Goal: Task Accomplishment & Management: Manage account settings

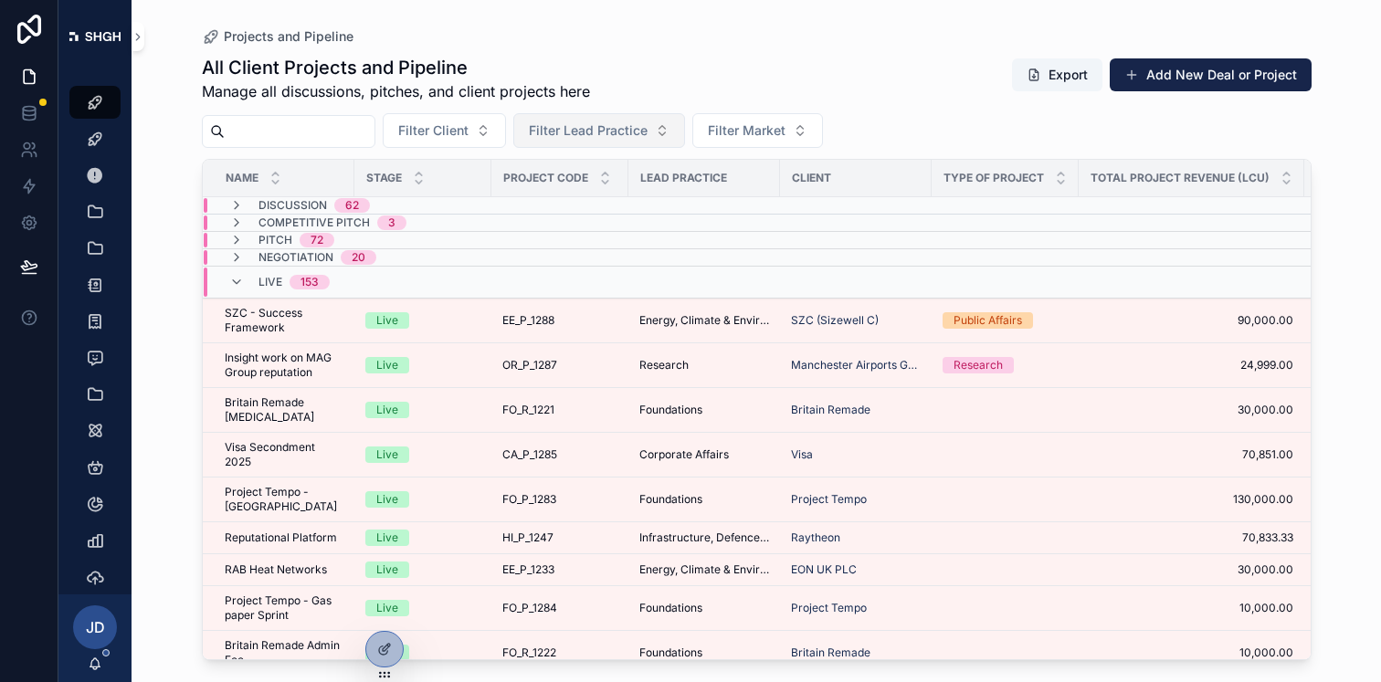
click at [667, 129] on button "Filter Lead Practice" at bounding box center [599, 130] width 172 height 35
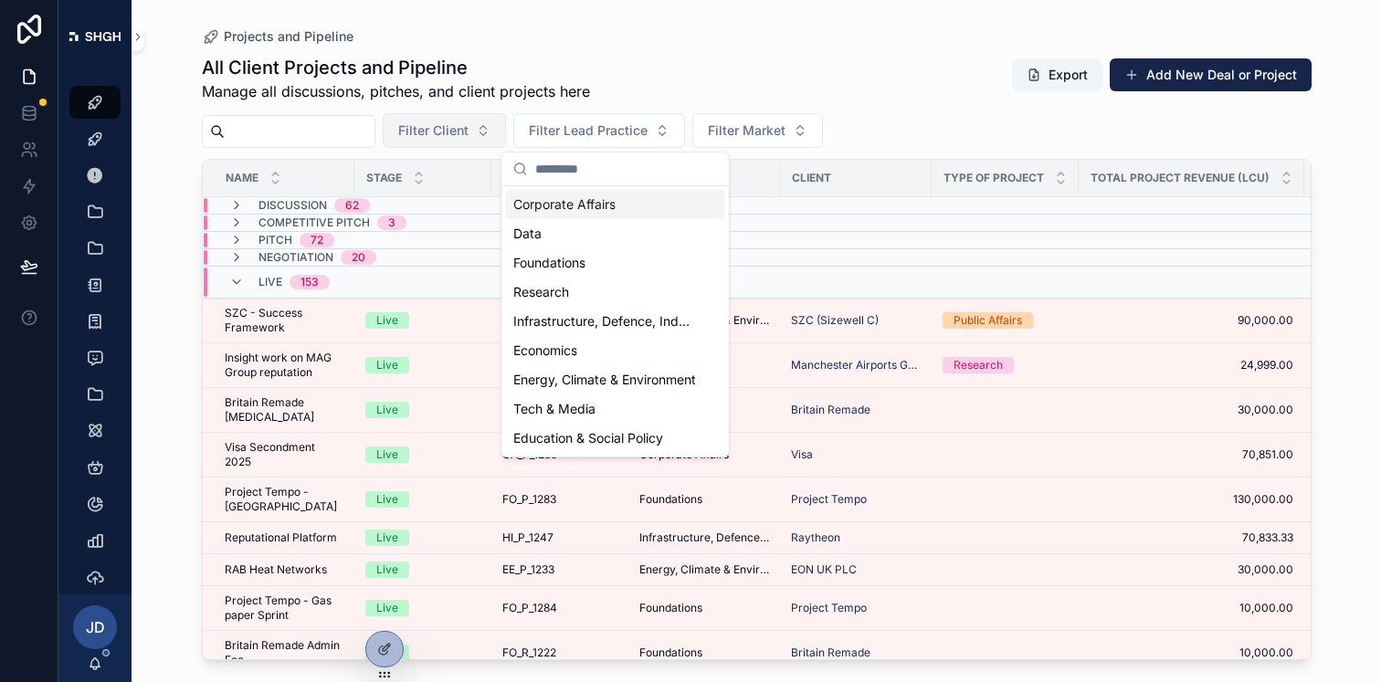
click at [468, 132] on span "Filter Client" at bounding box center [433, 130] width 70 height 18
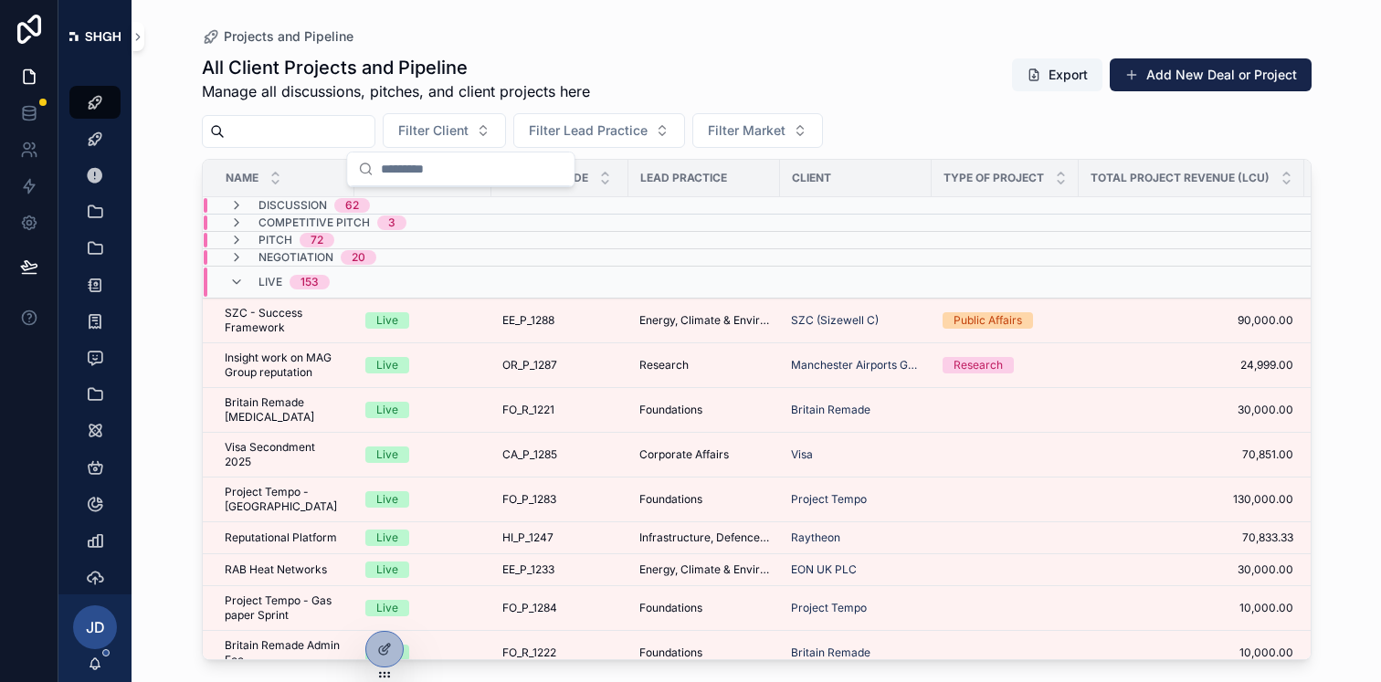
click at [704, 128] on div "Filter Client Filter Lead Practice Filter Market" at bounding box center [757, 130] width 1110 height 35
click at [738, 132] on span "Filter Market" at bounding box center [747, 130] width 78 height 18
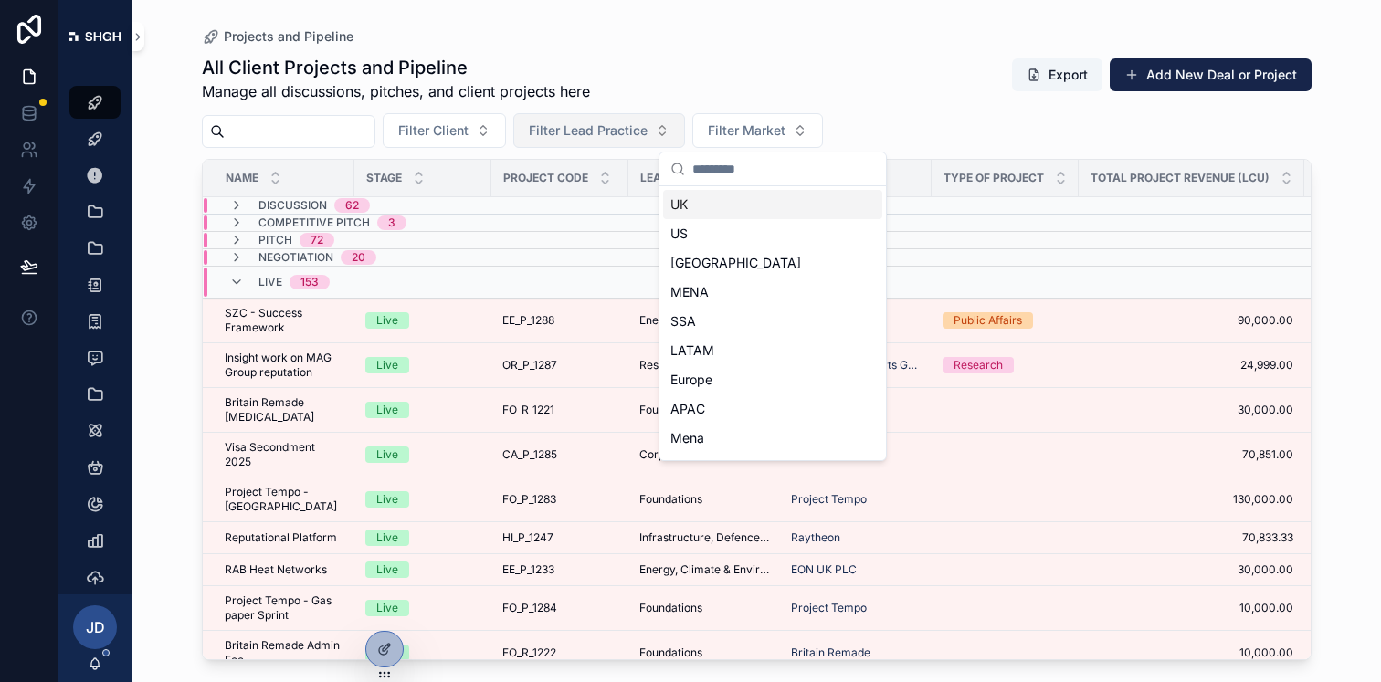
click at [627, 122] on span "Filter Lead Practice" at bounding box center [588, 130] width 119 height 18
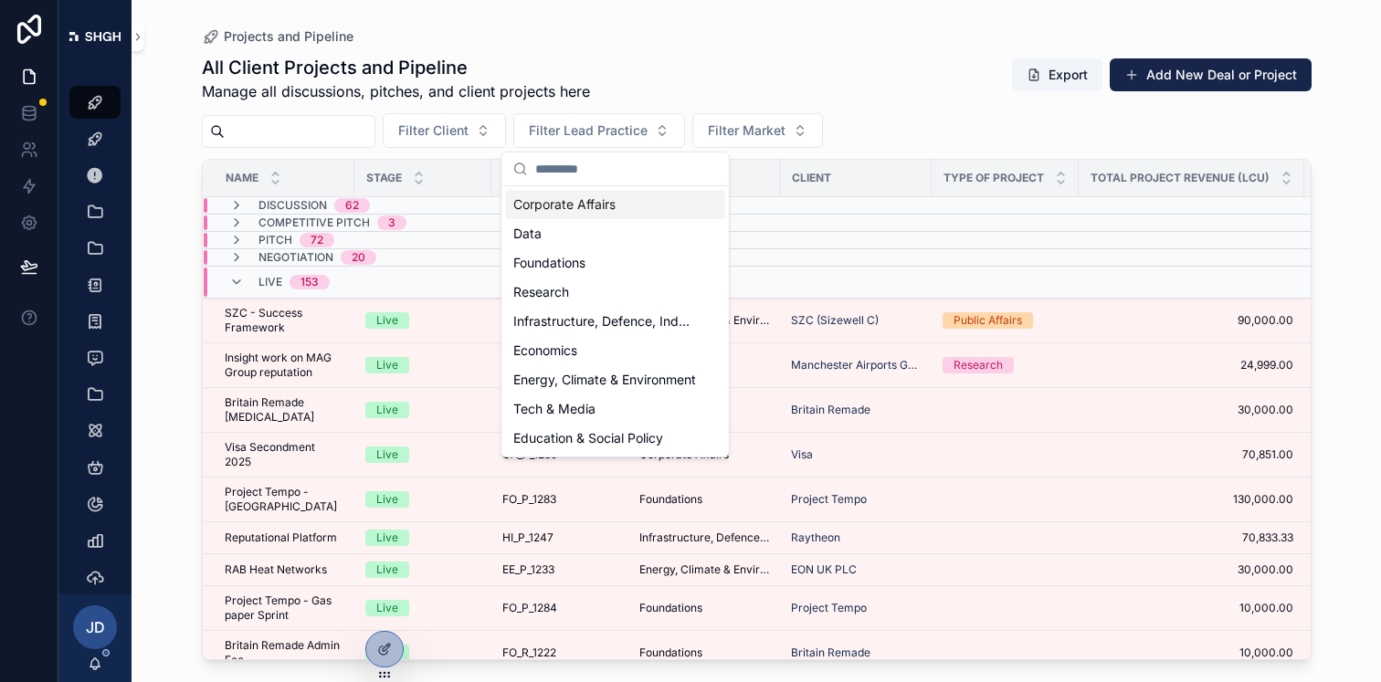
click at [847, 134] on div "Filter Client Filter Lead Practice Filter Market" at bounding box center [757, 130] width 1110 height 35
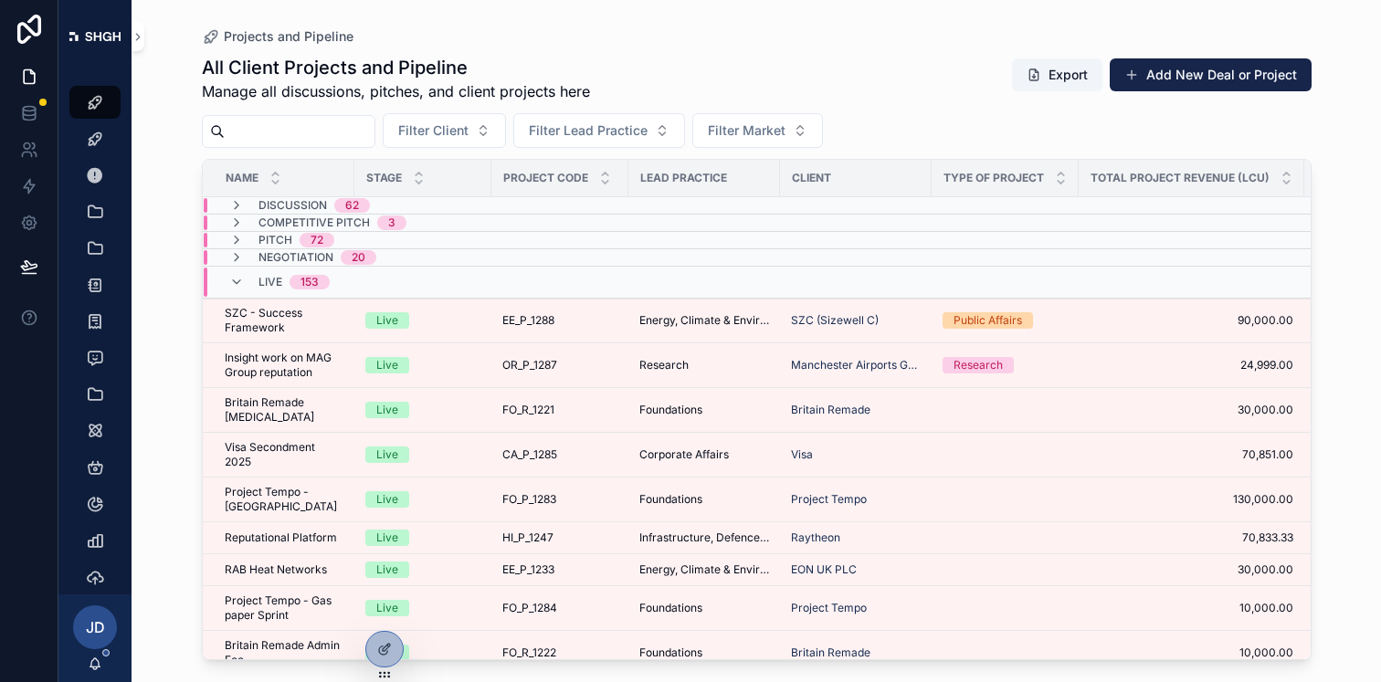
click at [705, 140] on div "Filter Client Filter Lead Practice Filter Market" at bounding box center [757, 130] width 1110 height 35
click at [673, 136] on button "Filter Lead Practice" at bounding box center [599, 130] width 172 height 35
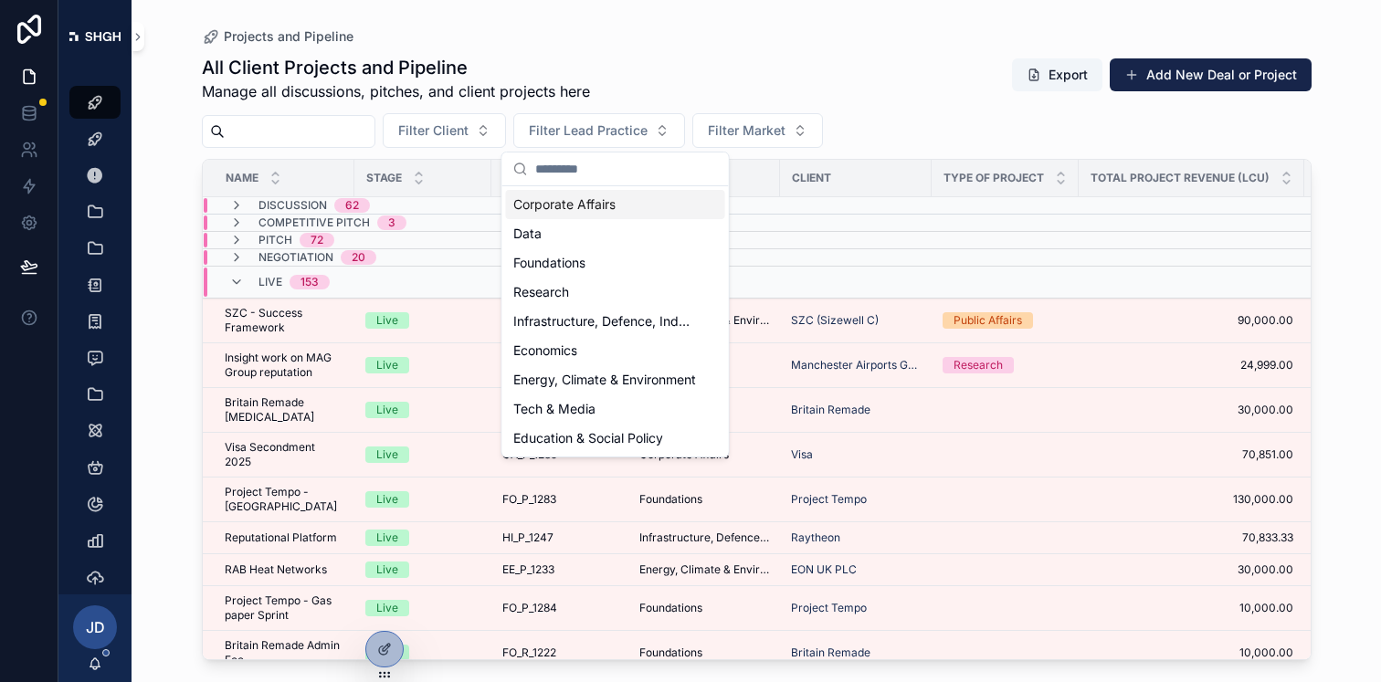
click at [710, 67] on div "All Client Projects and Pipeline Manage all discussions, pitches, and client pr…" at bounding box center [757, 78] width 1110 height 47
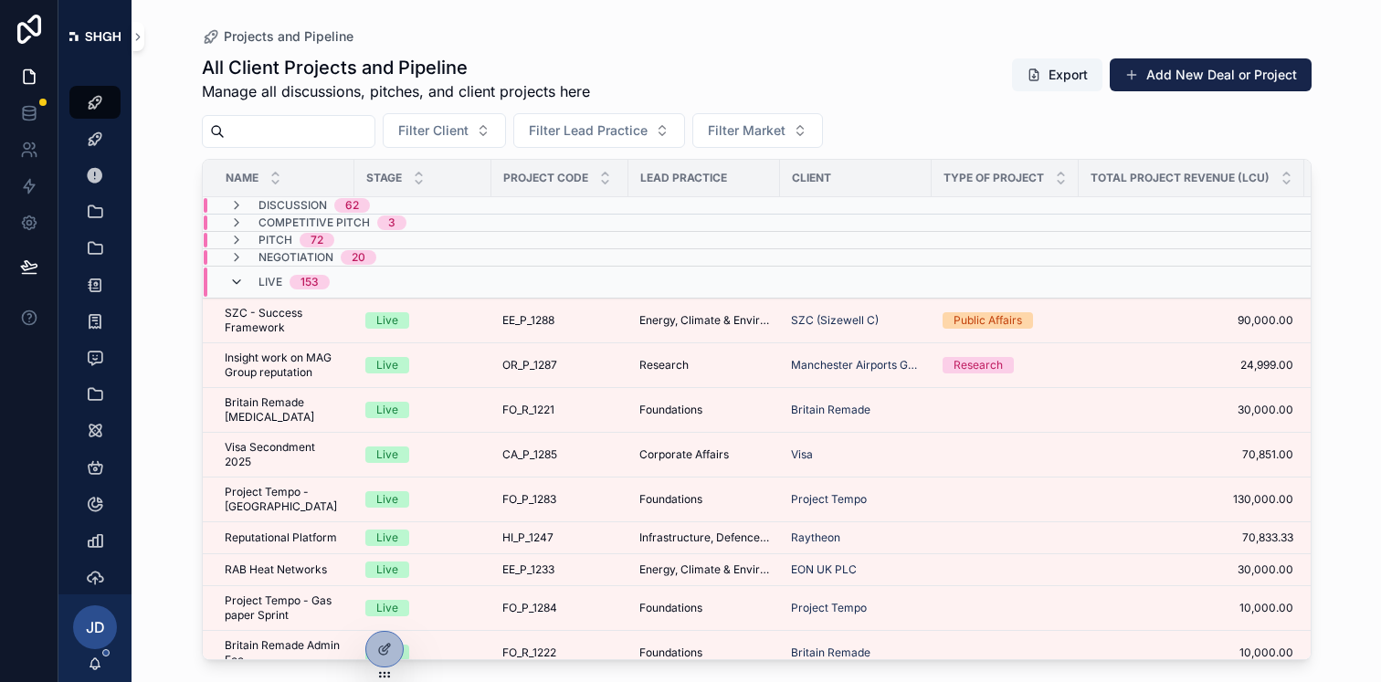
click at [235, 278] on icon "scrollable content" at bounding box center [236, 282] width 15 height 15
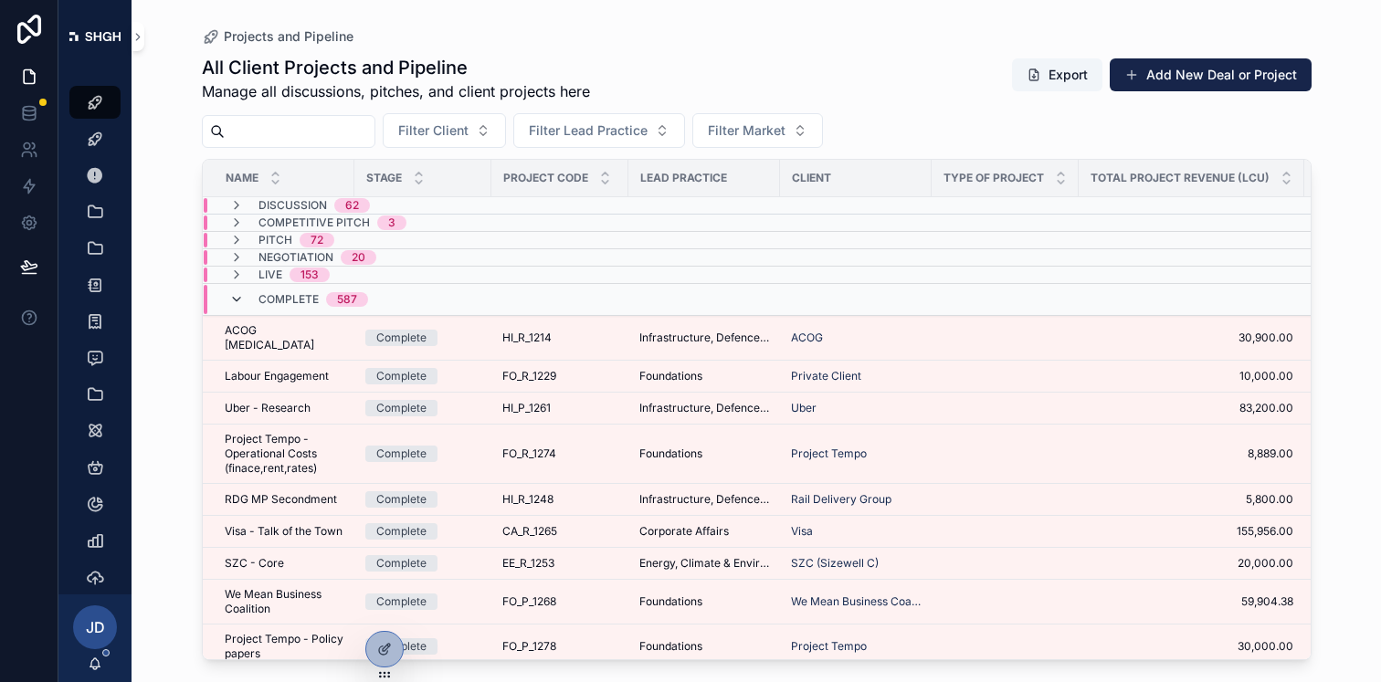
click at [243, 300] on icon "scrollable content" at bounding box center [236, 299] width 15 height 15
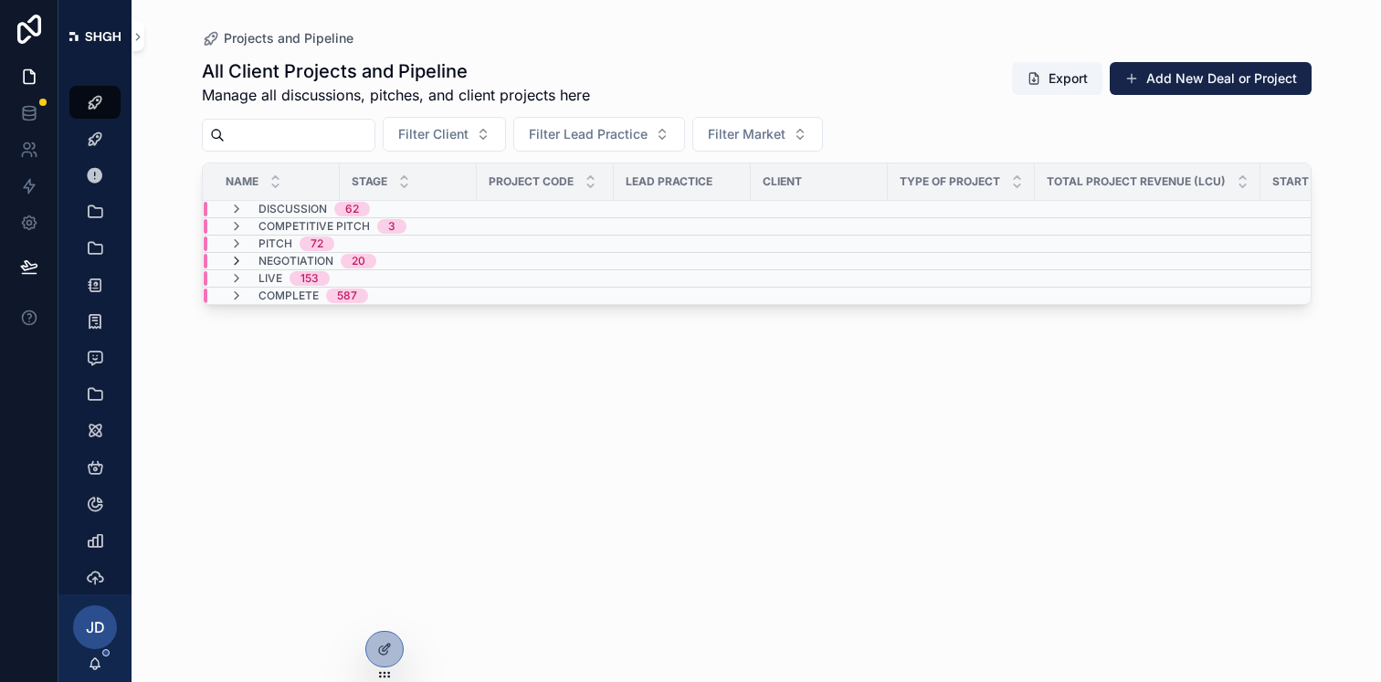
click at [235, 260] on icon "scrollable content" at bounding box center [236, 261] width 15 height 15
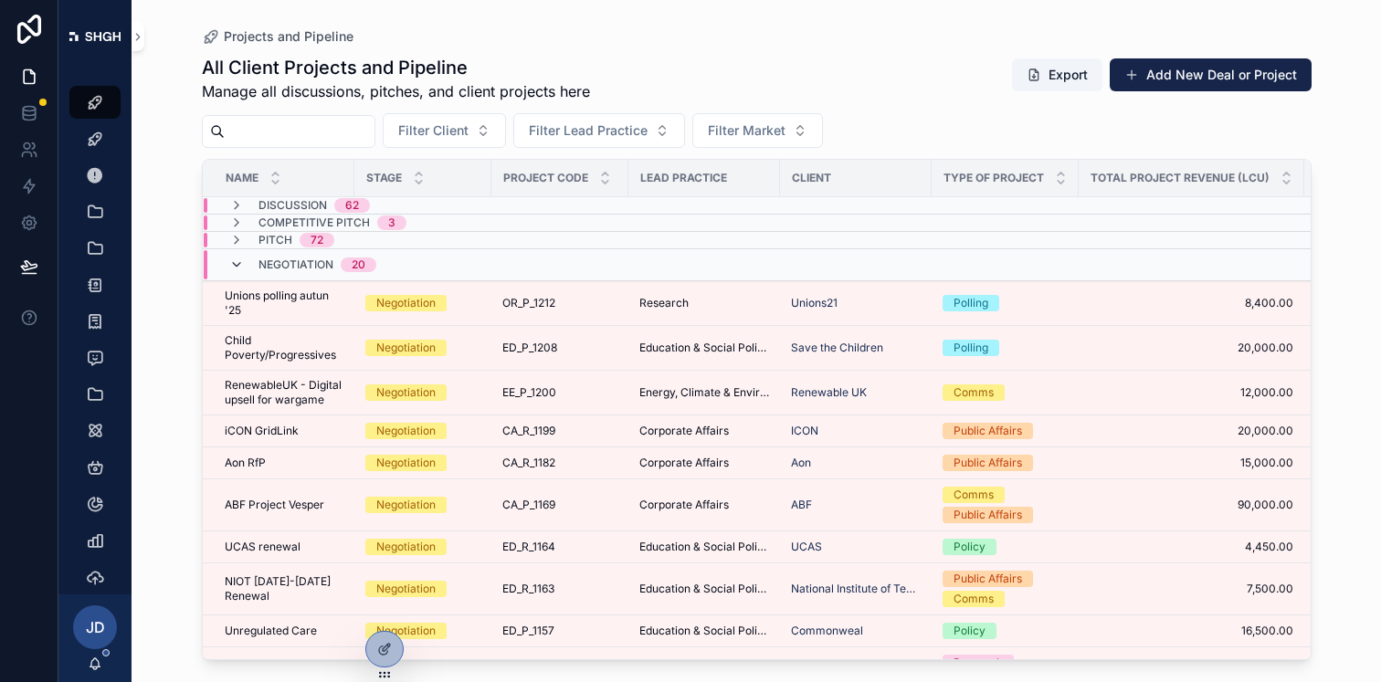
click at [238, 259] on icon "scrollable content" at bounding box center [236, 265] width 15 height 15
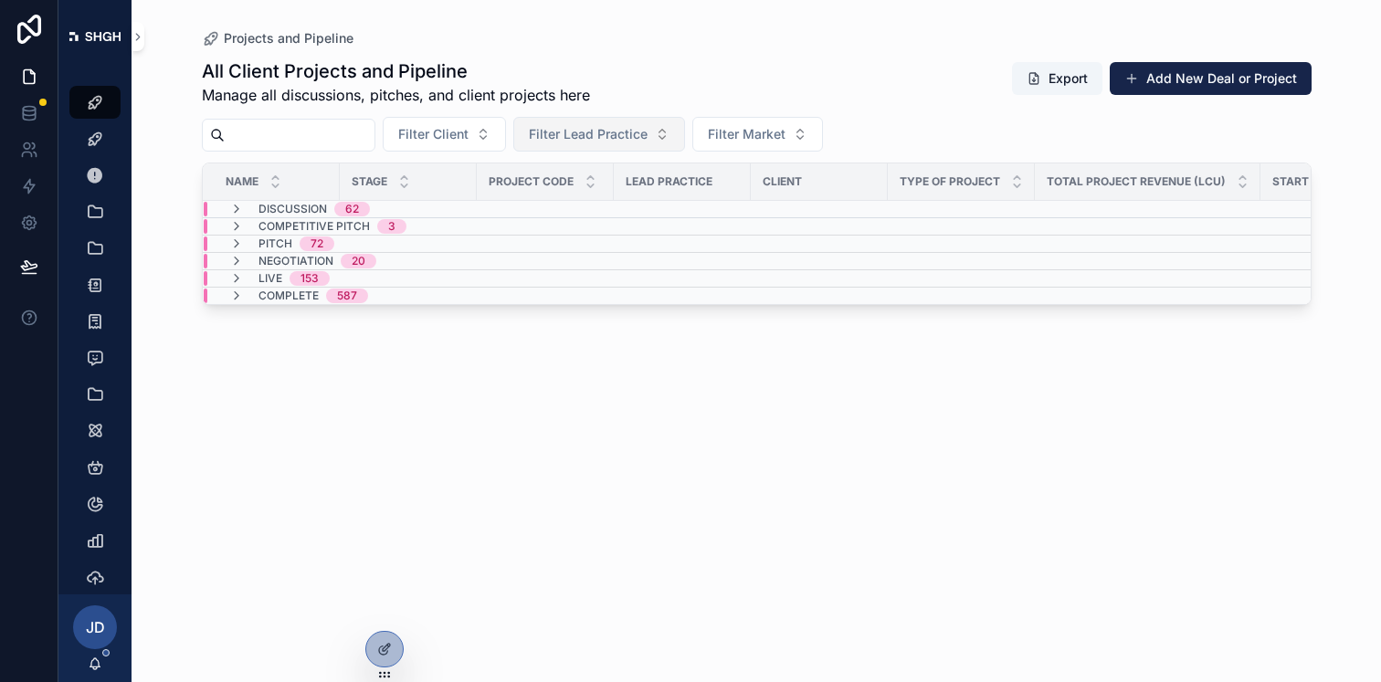
click at [565, 131] on span "Filter Lead Practice" at bounding box center [588, 134] width 119 height 18
type input "**"
click at [601, 210] on div "Economics" at bounding box center [615, 208] width 219 height 29
click at [649, 514] on div "All Client Projects and Pipeline Manage all discussions, pitches, and client pr…" at bounding box center [757, 353] width 1110 height 613
click at [225, 212] on div "Discussion 11" at bounding box center [297, 209] width 180 height 15
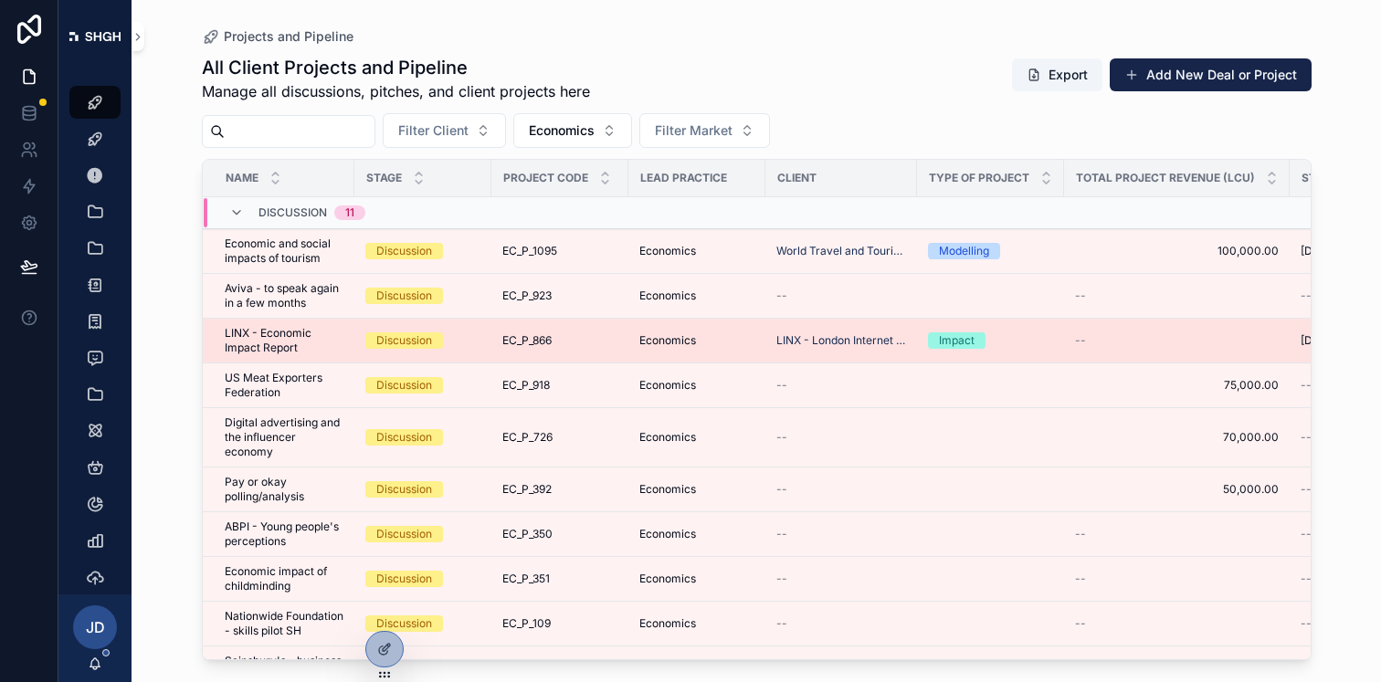
click at [931, 342] on span "Impact" at bounding box center [957, 340] width 58 height 16
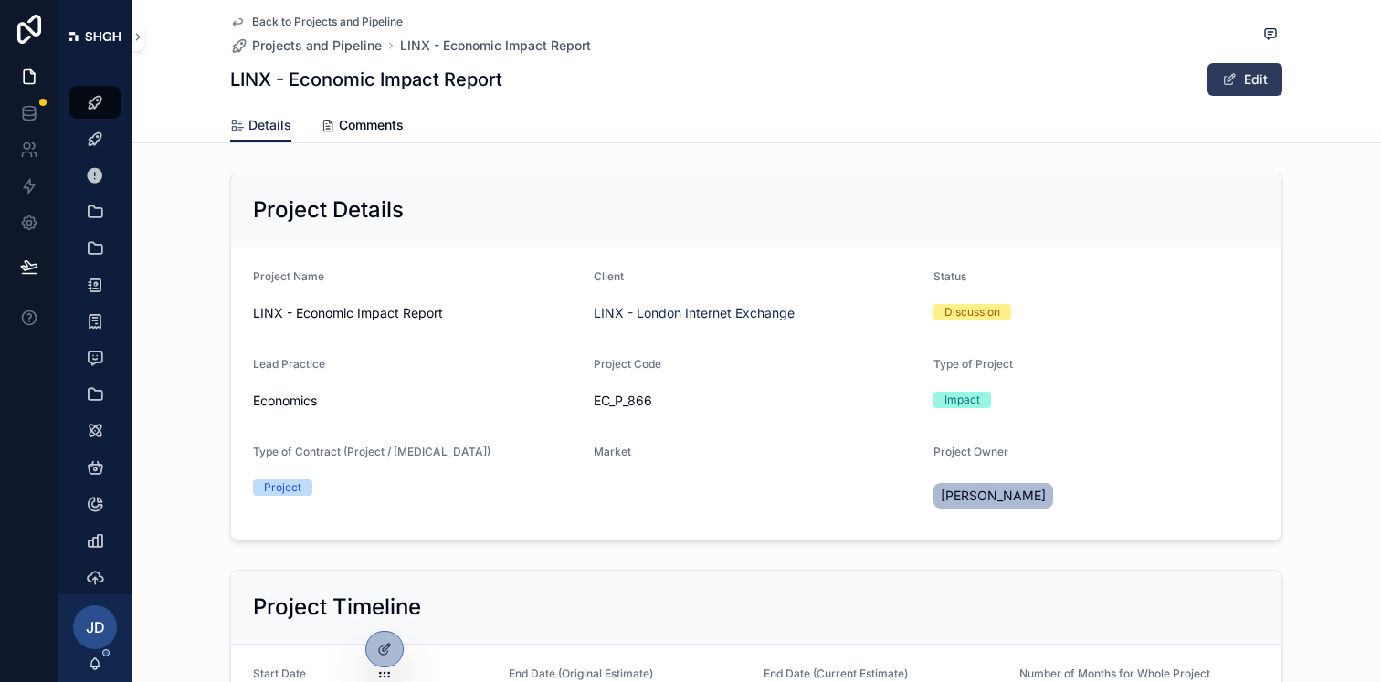
click at [1246, 85] on button "Edit" at bounding box center [1244, 79] width 75 height 33
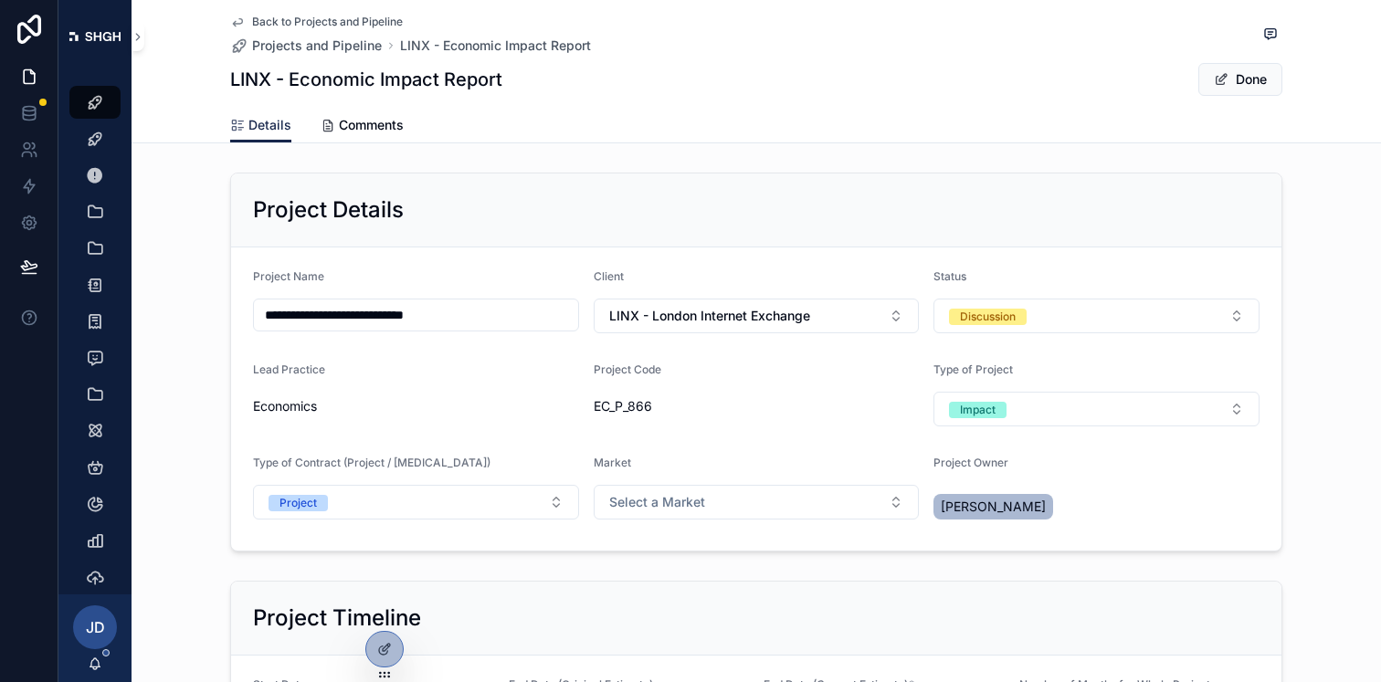
click at [1144, 338] on form "**********" at bounding box center [756, 399] width 1050 height 303
click at [1183, 303] on button "Discussion" at bounding box center [1096, 316] width 326 height 35
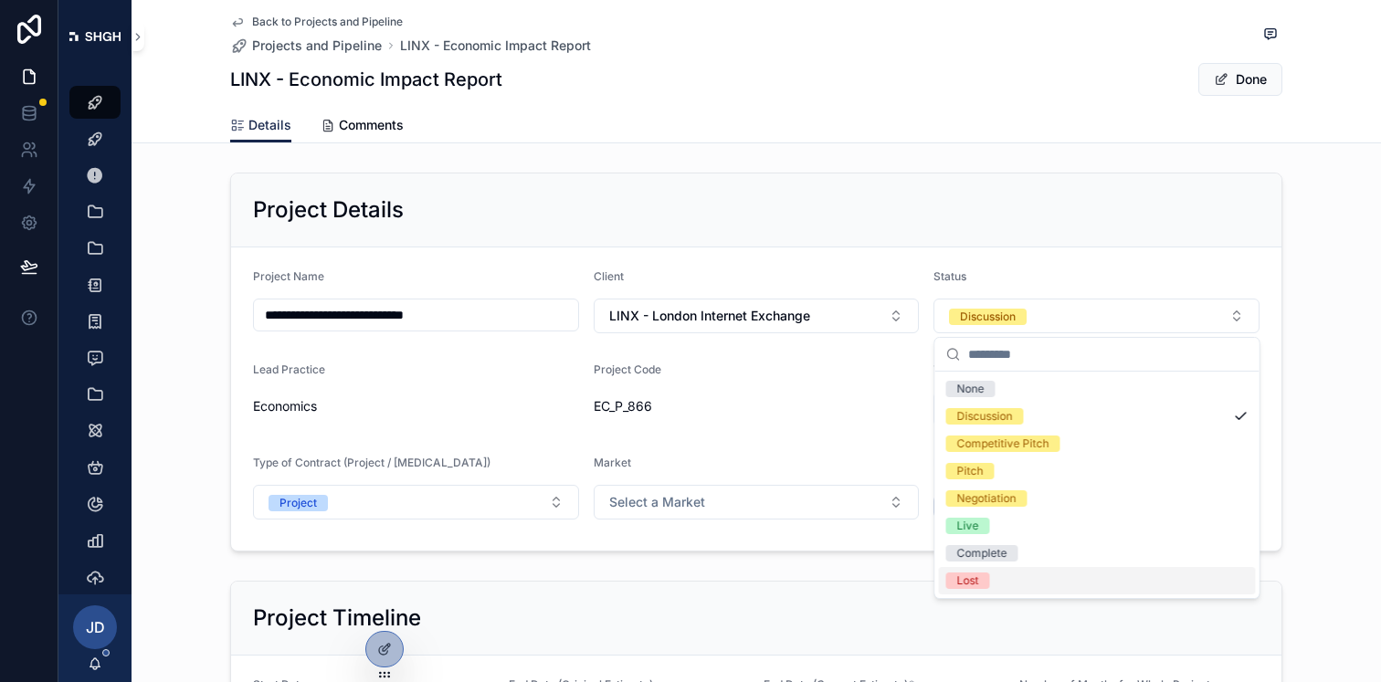
click at [1053, 576] on div "Lost" at bounding box center [1097, 580] width 317 height 27
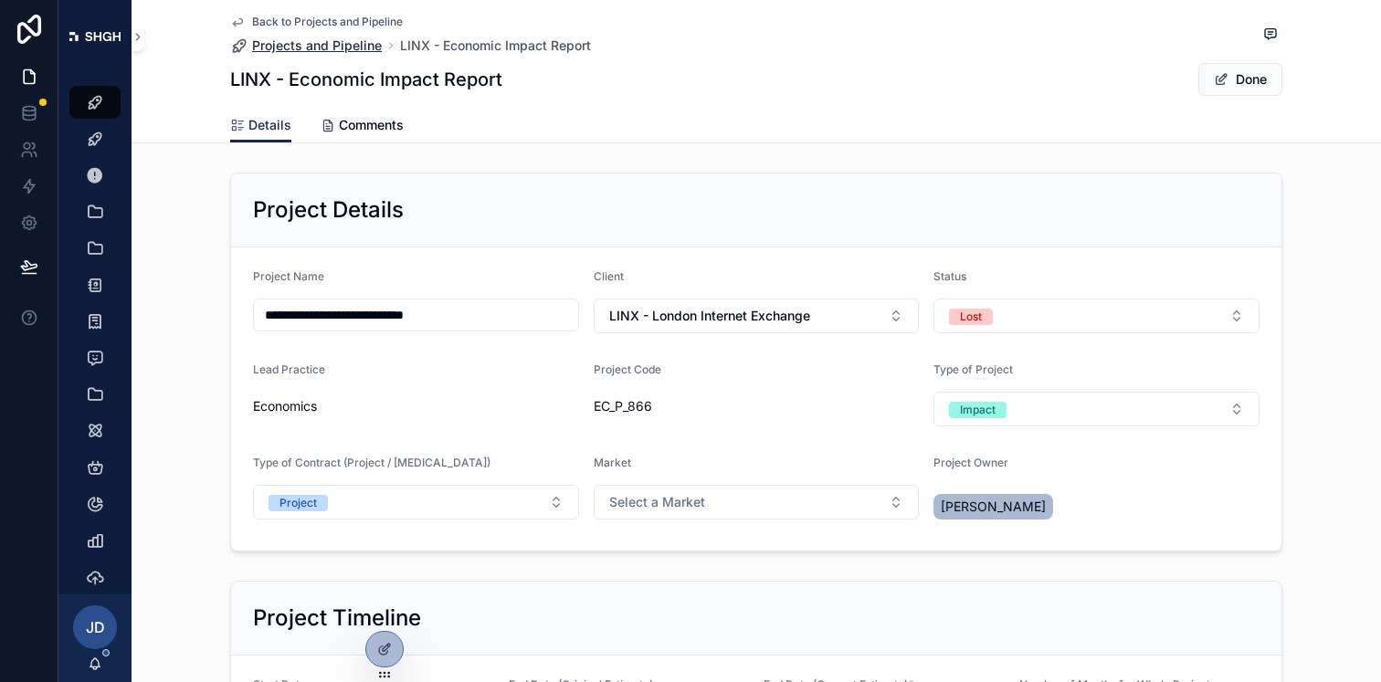
click at [330, 41] on span "Projects and Pipeline" at bounding box center [317, 46] width 130 height 18
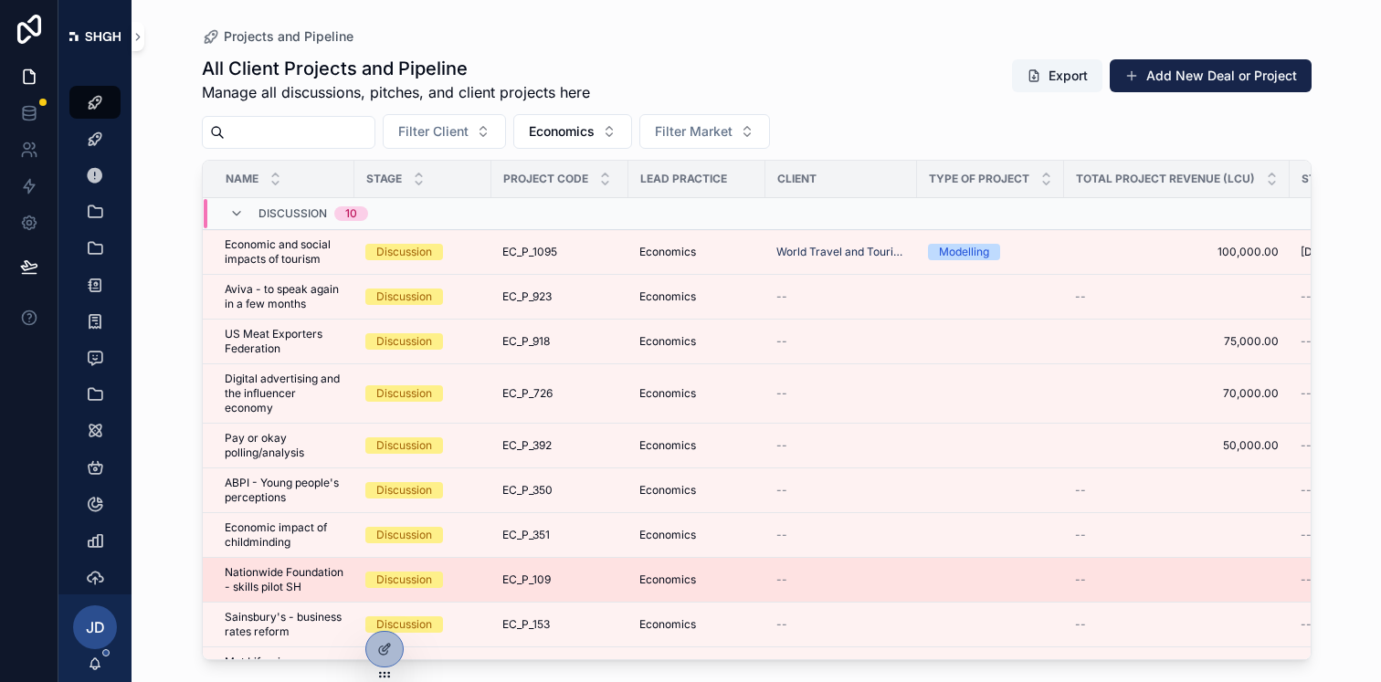
scroll to position [134, 0]
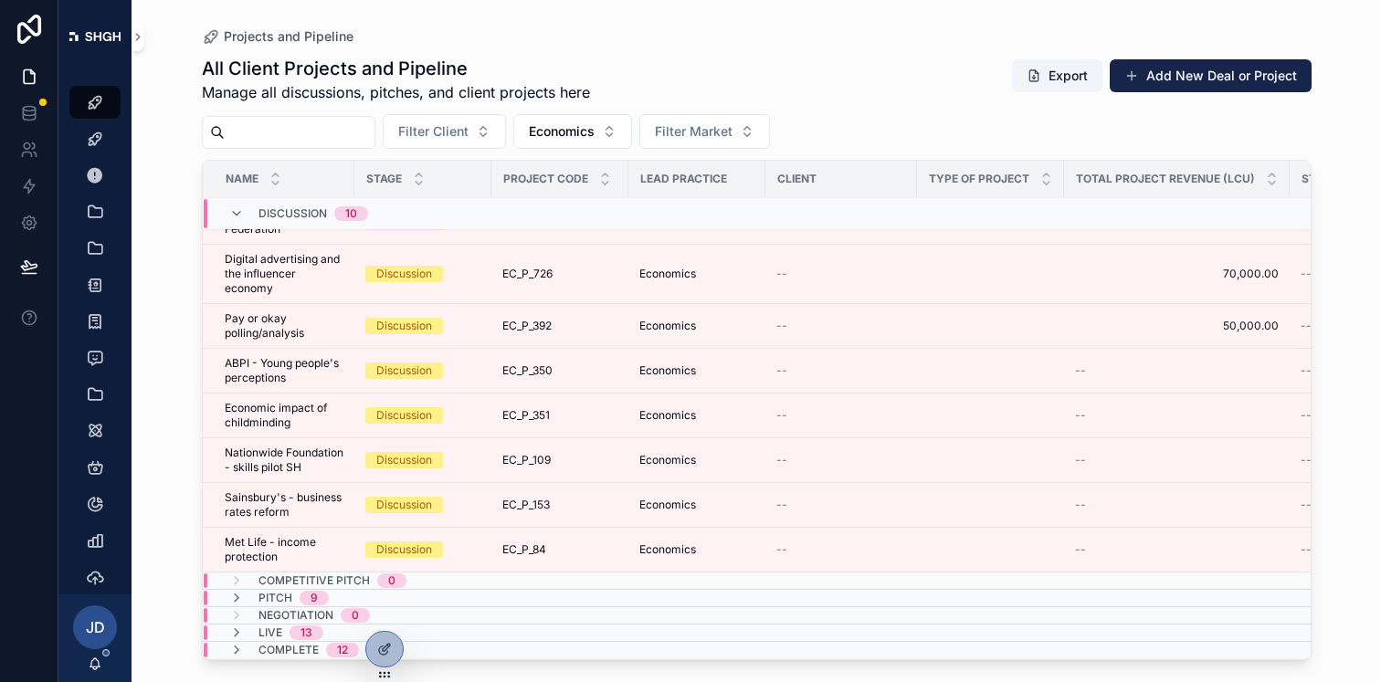
click at [599, 595] on div "Pitch 9" at bounding box center [416, 598] width 424 height 15
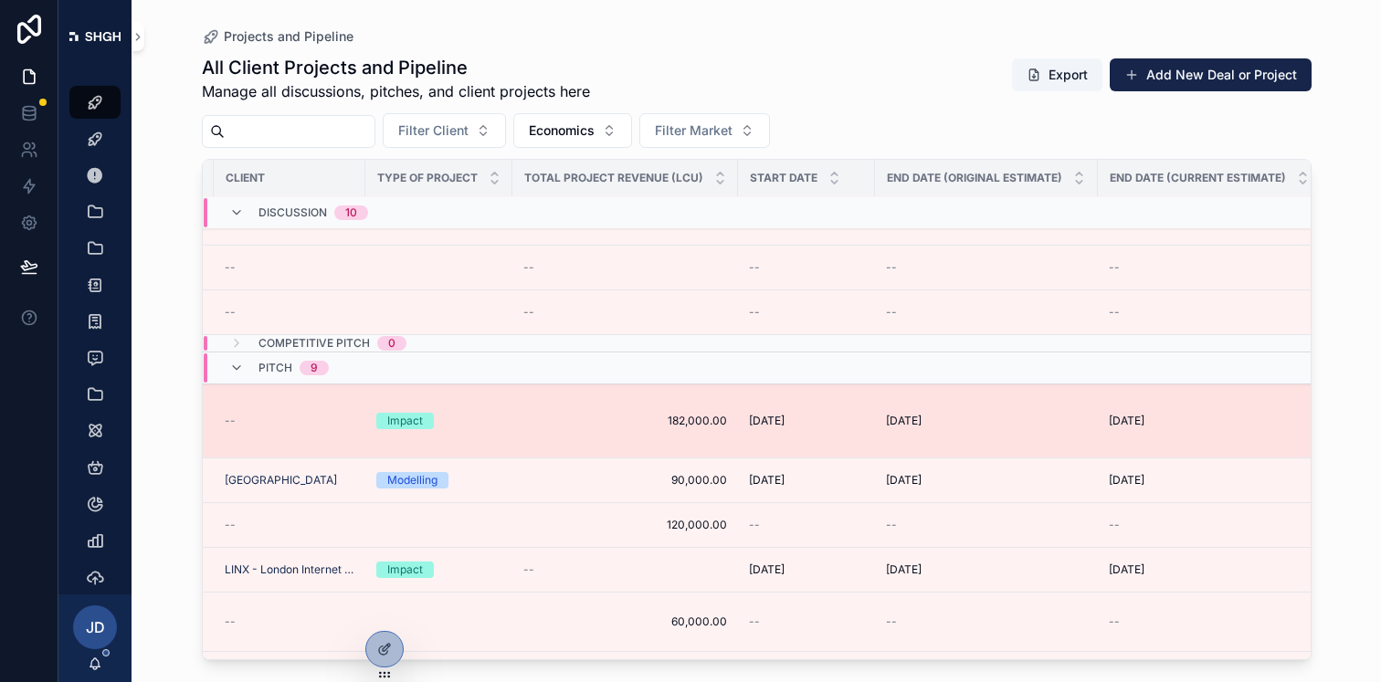
scroll to position [356, 698]
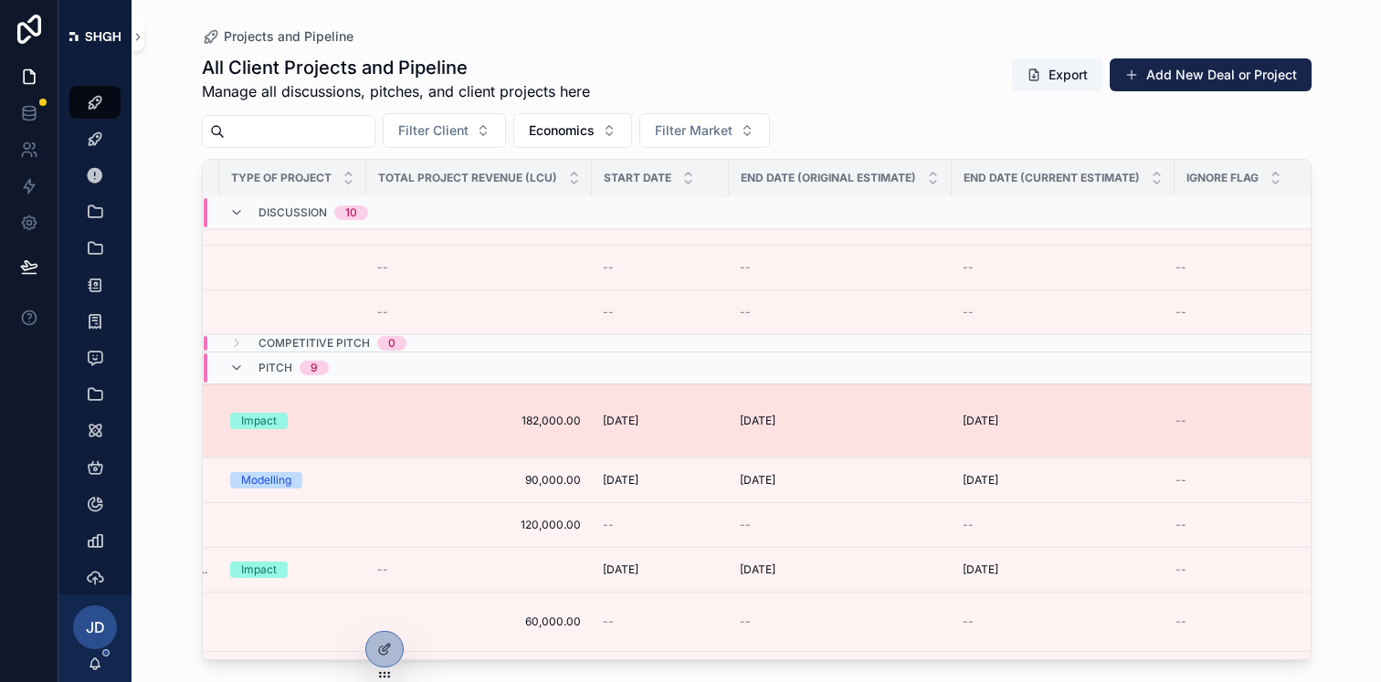
click at [775, 428] on span "[DATE]" at bounding box center [758, 421] width 36 height 15
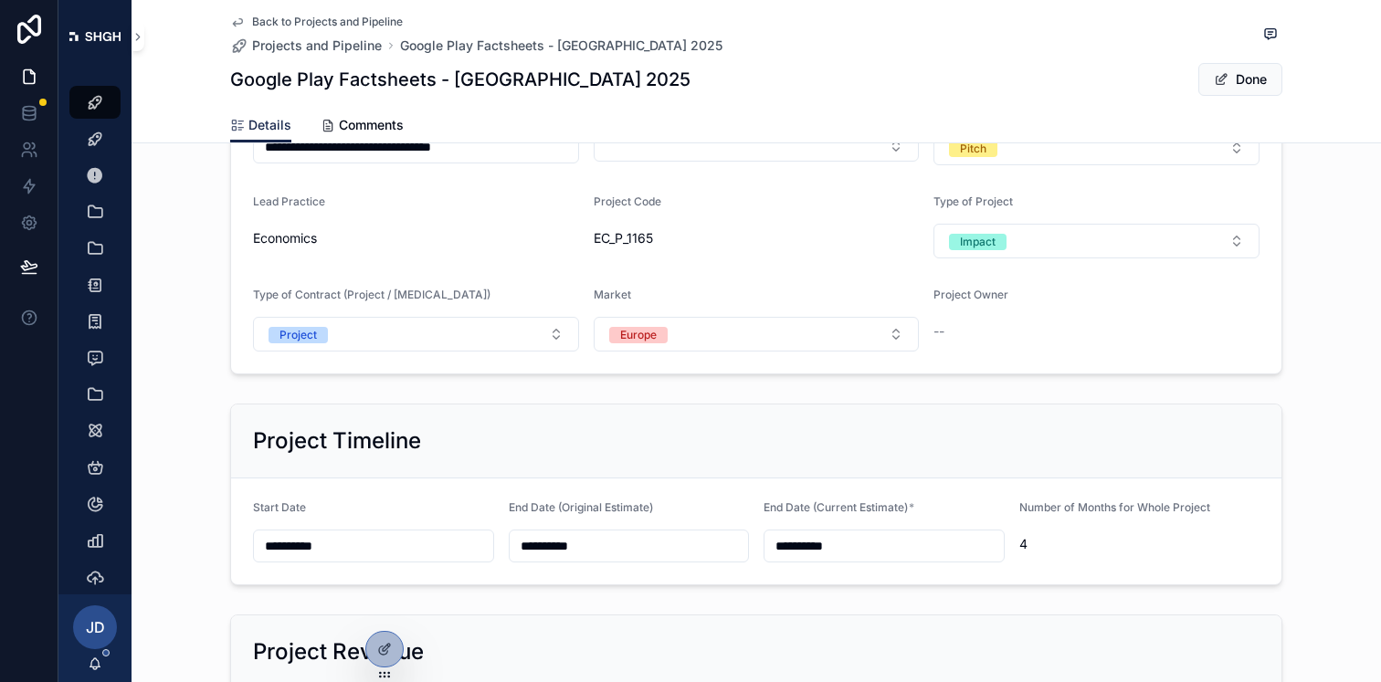
scroll to position [176, 0]
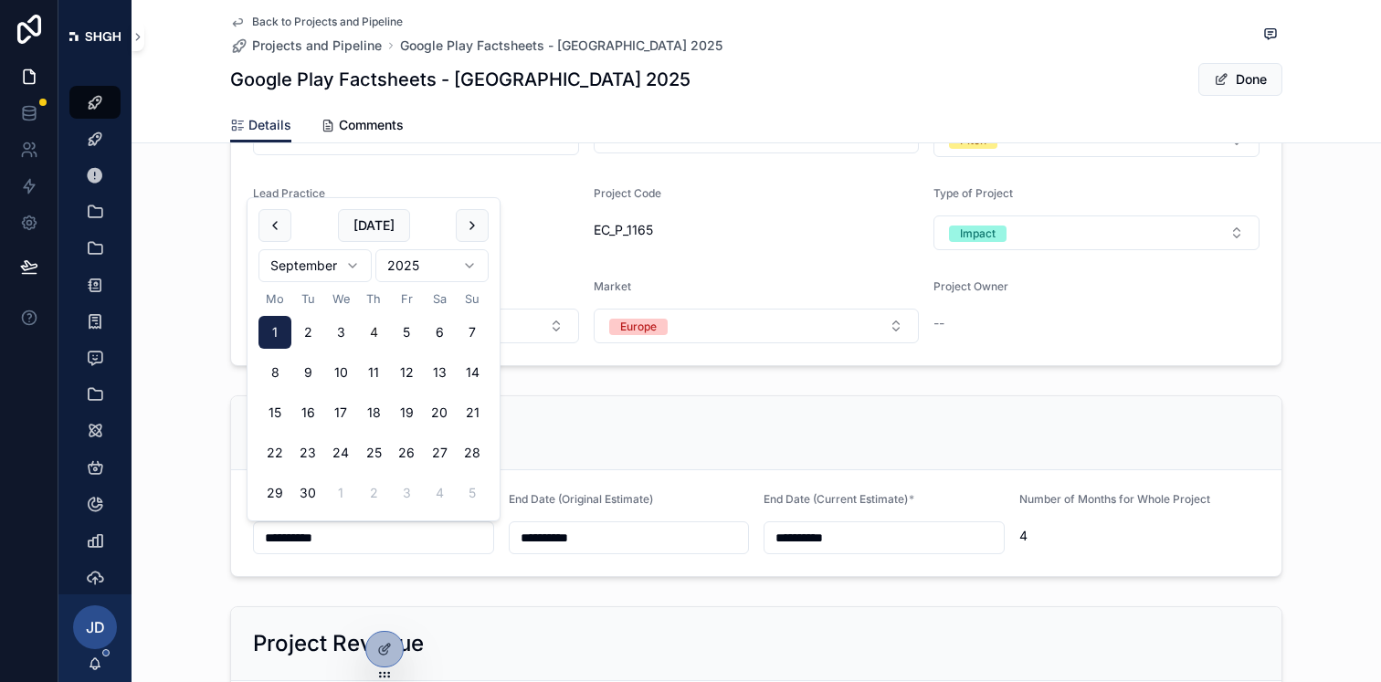
click at [410, 537] on input "**********" at bounding box center [373, 538] width 239 height 26
click at [340, 261] on html "**********" at bounding box center [690, 341] width 1381 height 682
click at [1241, 93] on button "Done" at bounding box center [1240, 79] width 84 height 33
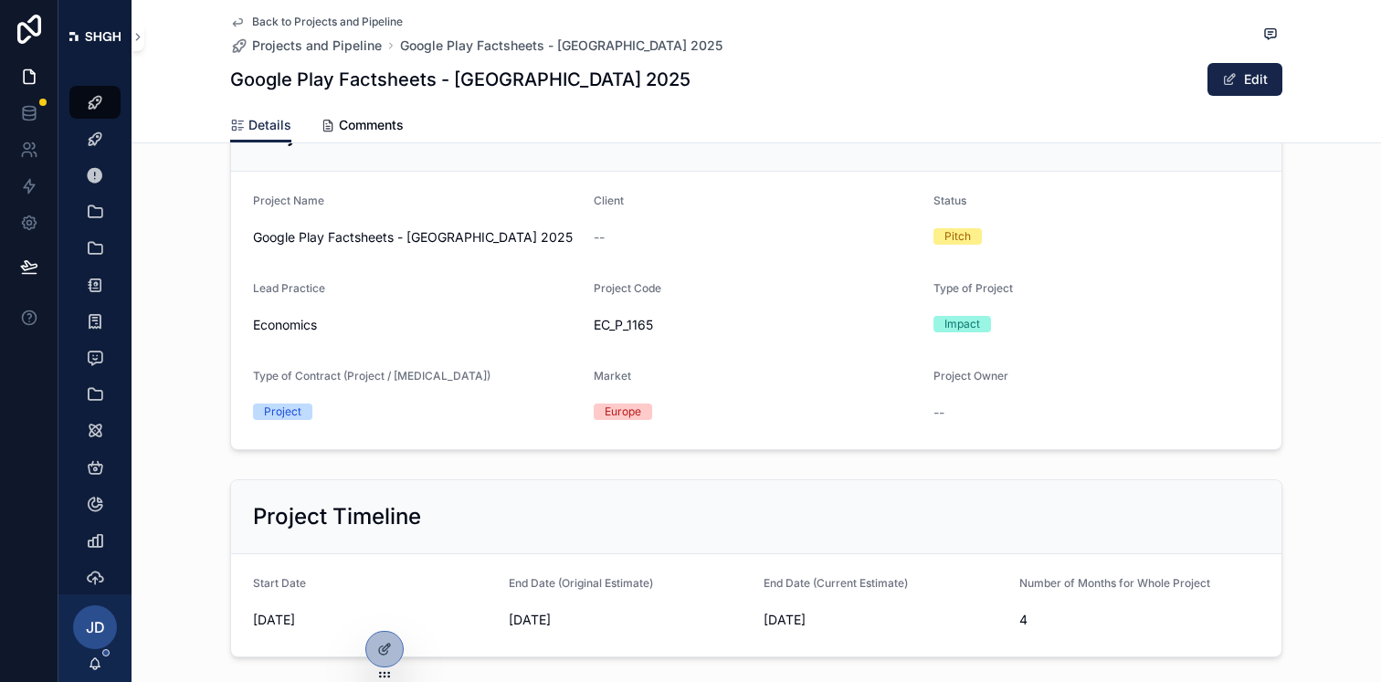
scroll to position [0, 0]
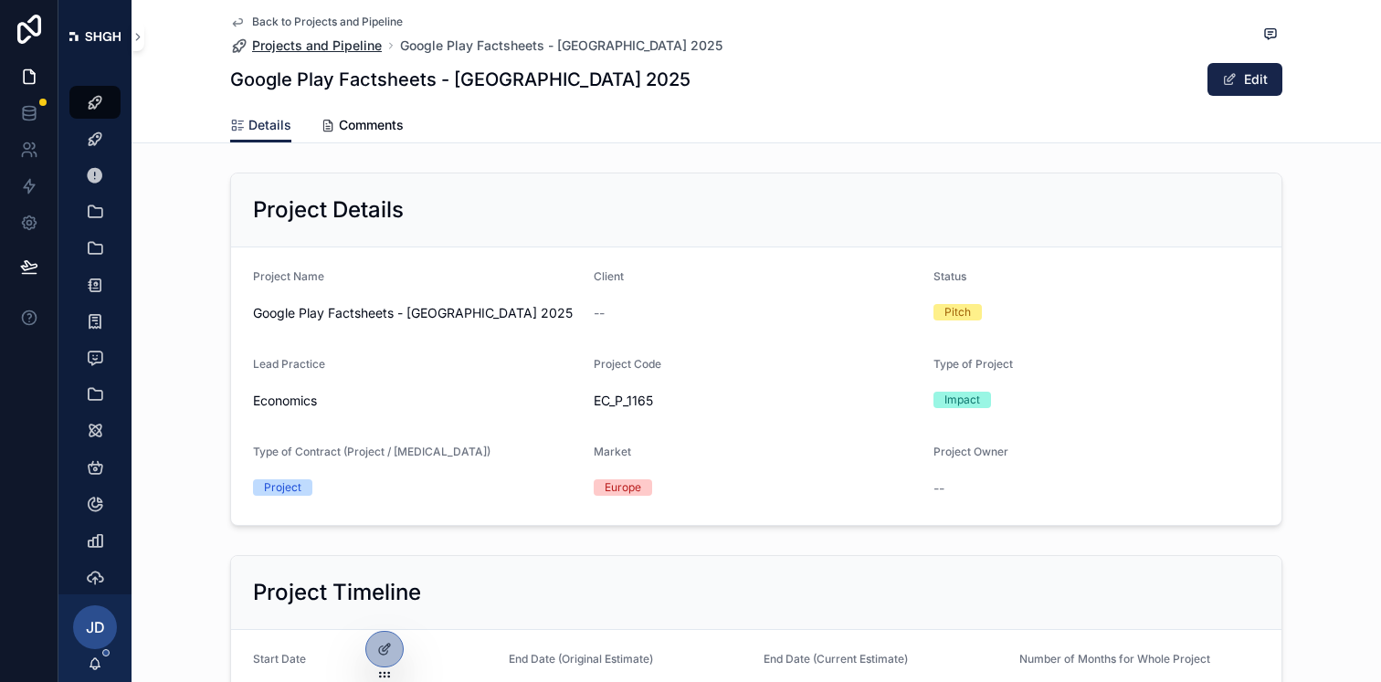
click at [295, 45] on span "Projects and Pipeline" at bounding box center [317, 46] width 130 height 18
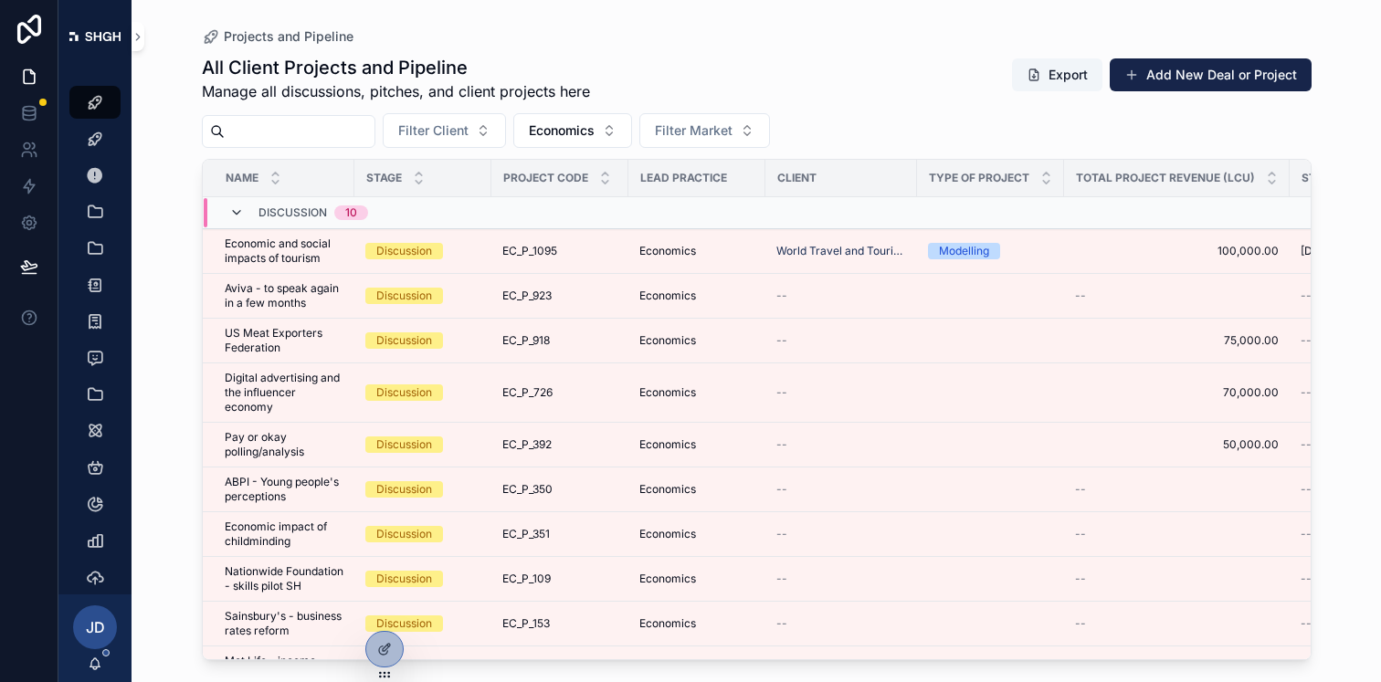
click at [233, 216] on icon "scrollable content" at bounding box center [236, 213] width 15 height 15
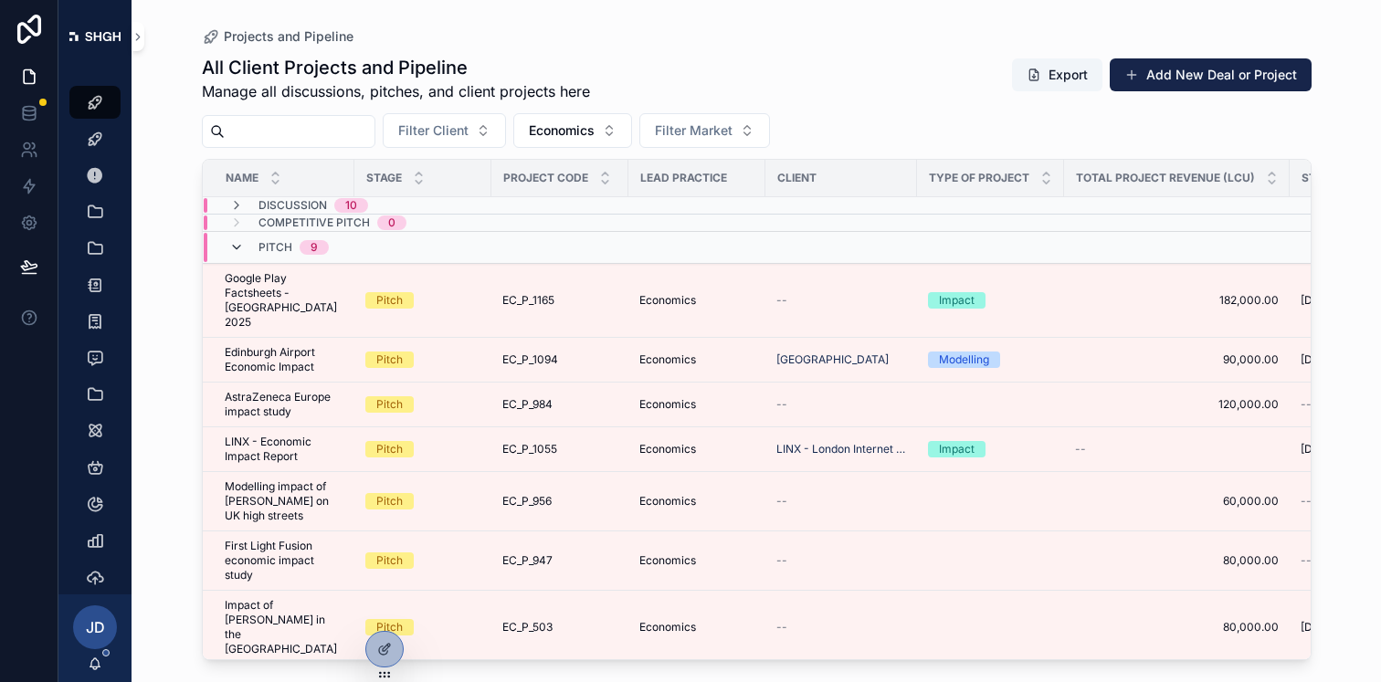
click at [234, 254] on icon "scrollable content" at bounding box center [236, 247] width 15 height 15
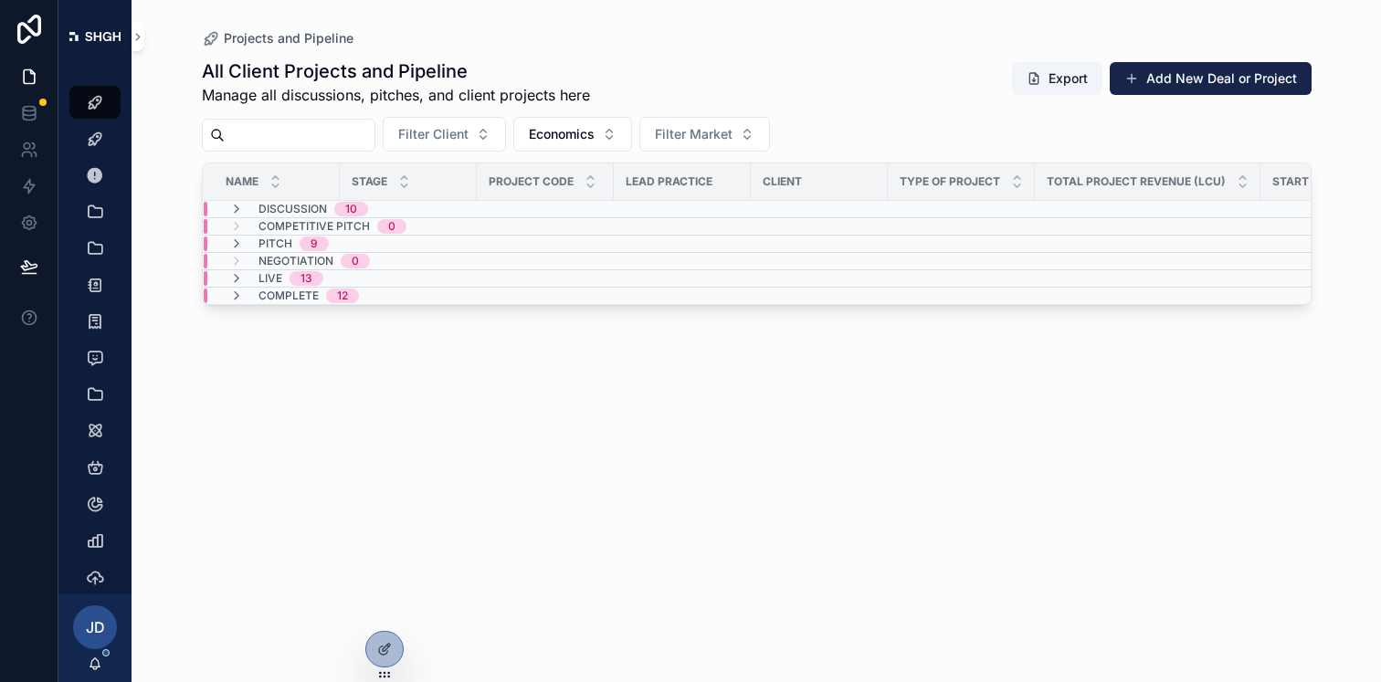
click at [370, 202] on div "Discussion 10" at bounding box center [298, 209] width 183 height 15
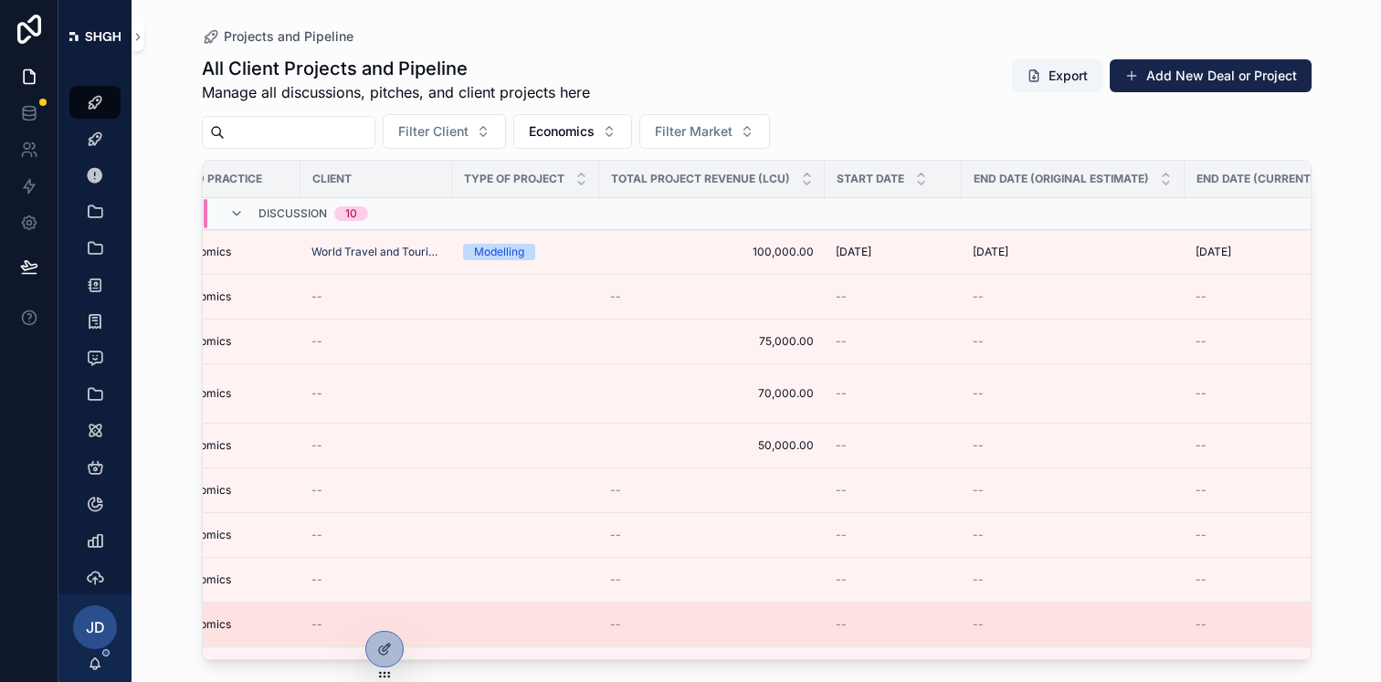
scroll to position [0, 541]
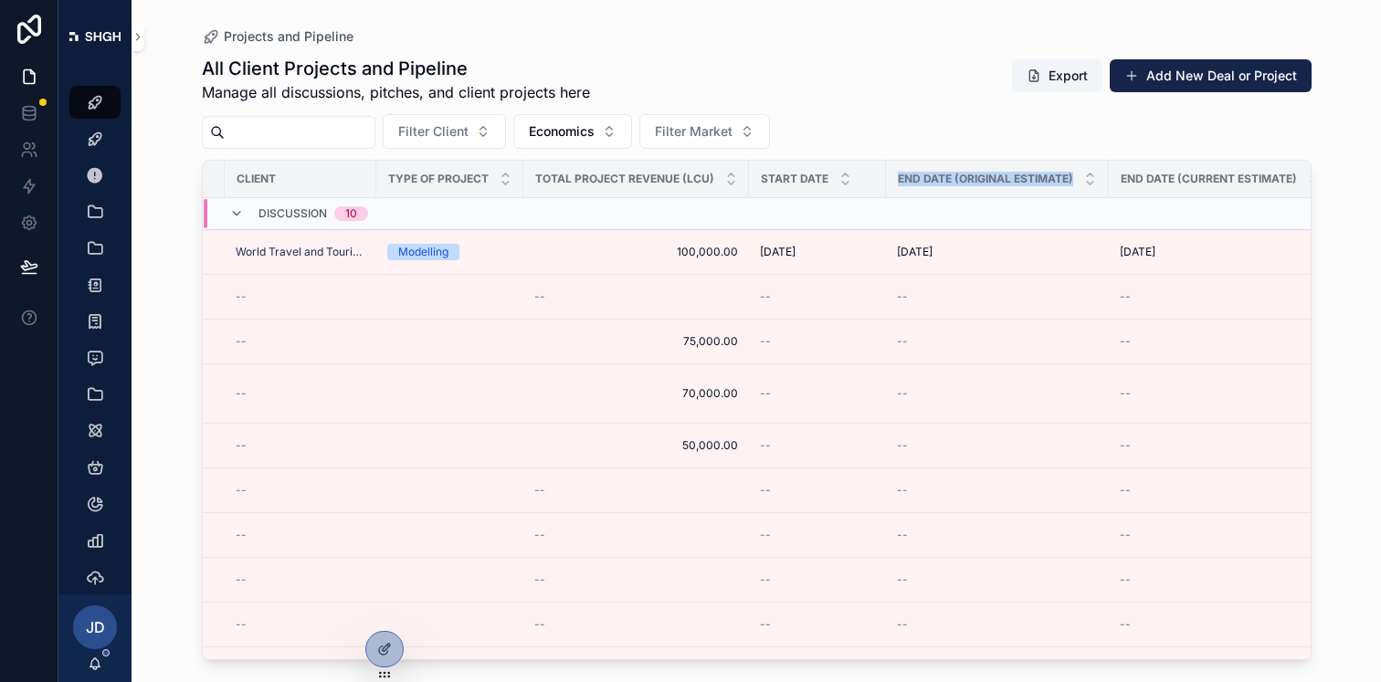
drag, startPoint x: 975, startPoint y: 185, endPoint x: 845, endPoint y: 194, distance: 130.9
click at [845, 194] on tr "Name Stage Project Code Lead Practice Client Type of Project Total Project Reve…" at bounding box center [566, 179] width 1809 height 37
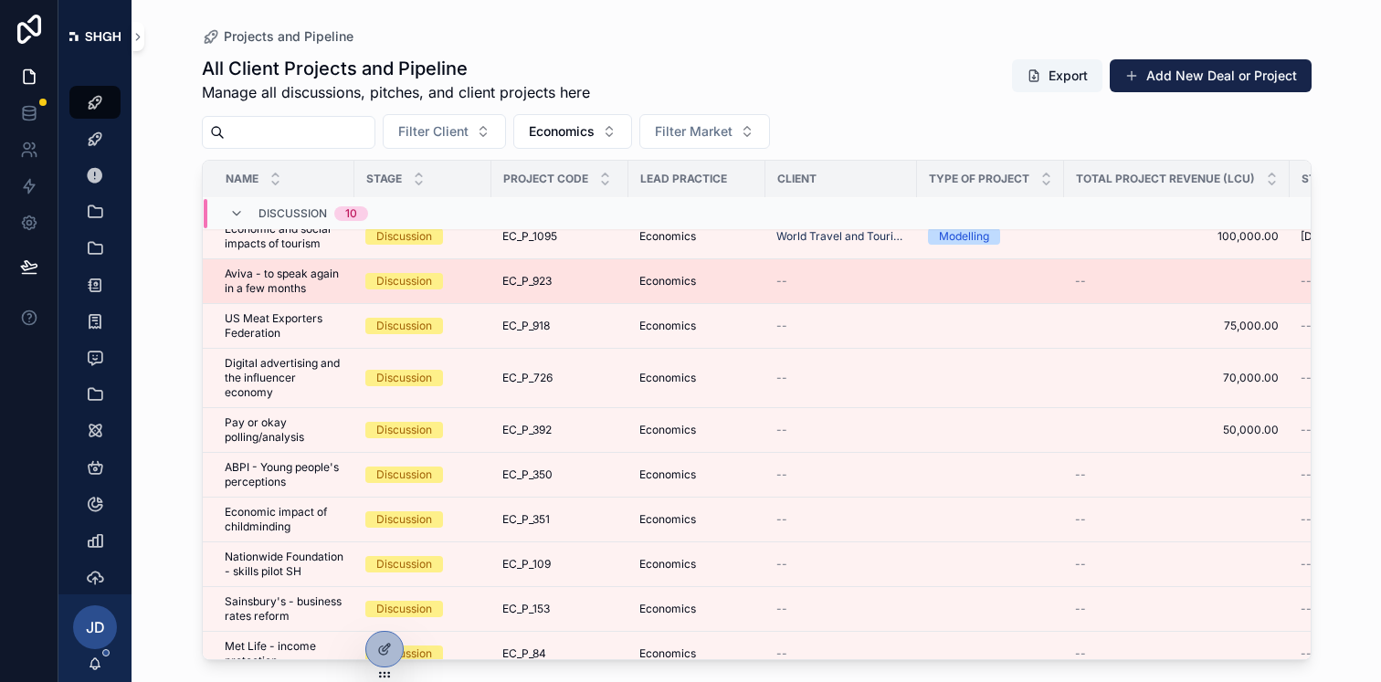
scroll to position [134, 0]
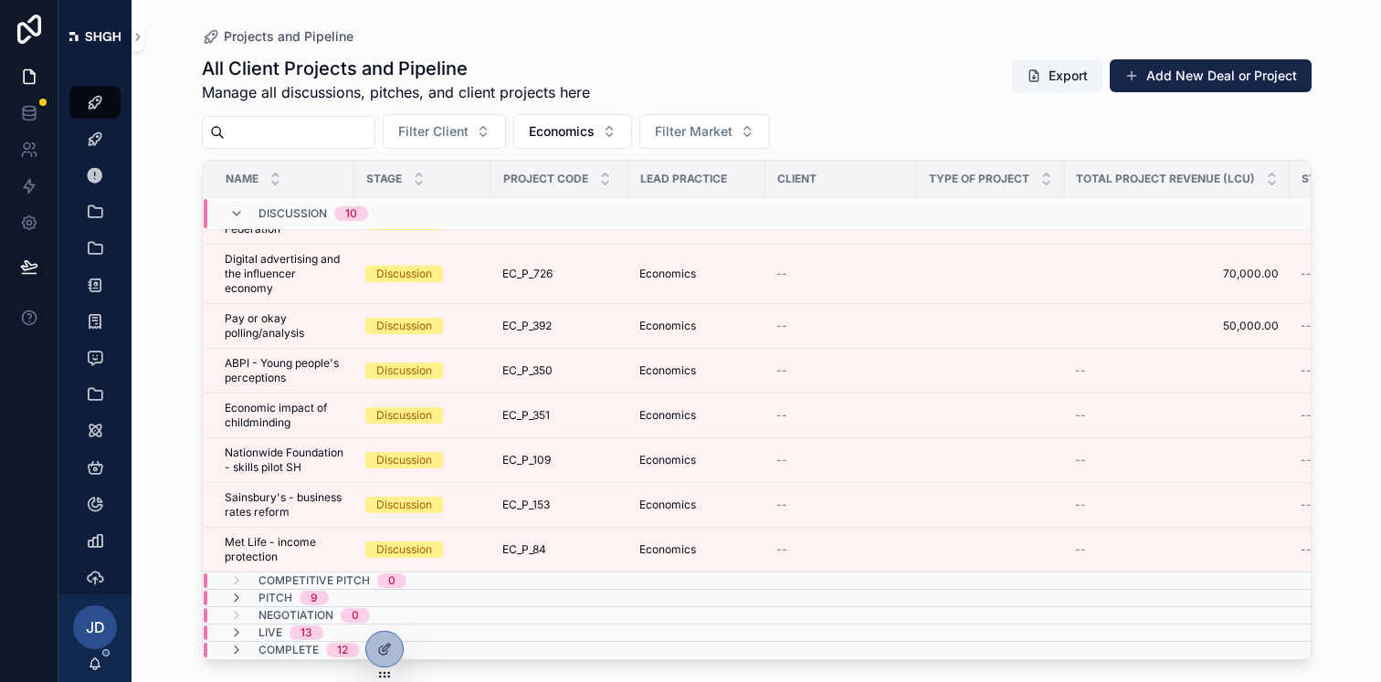
click at [265, 624] on td "Live 13" at bounding box center [416, 632] width 426 height 17
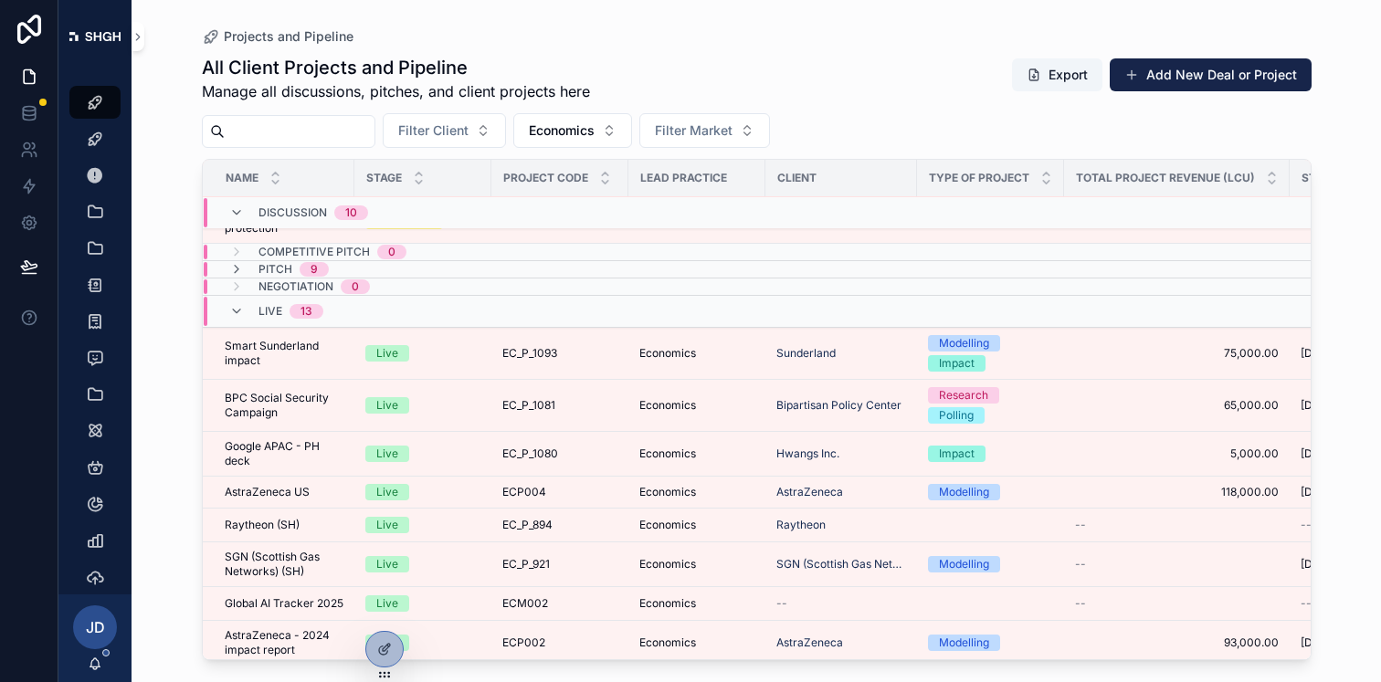
scroll to position [384, 0]
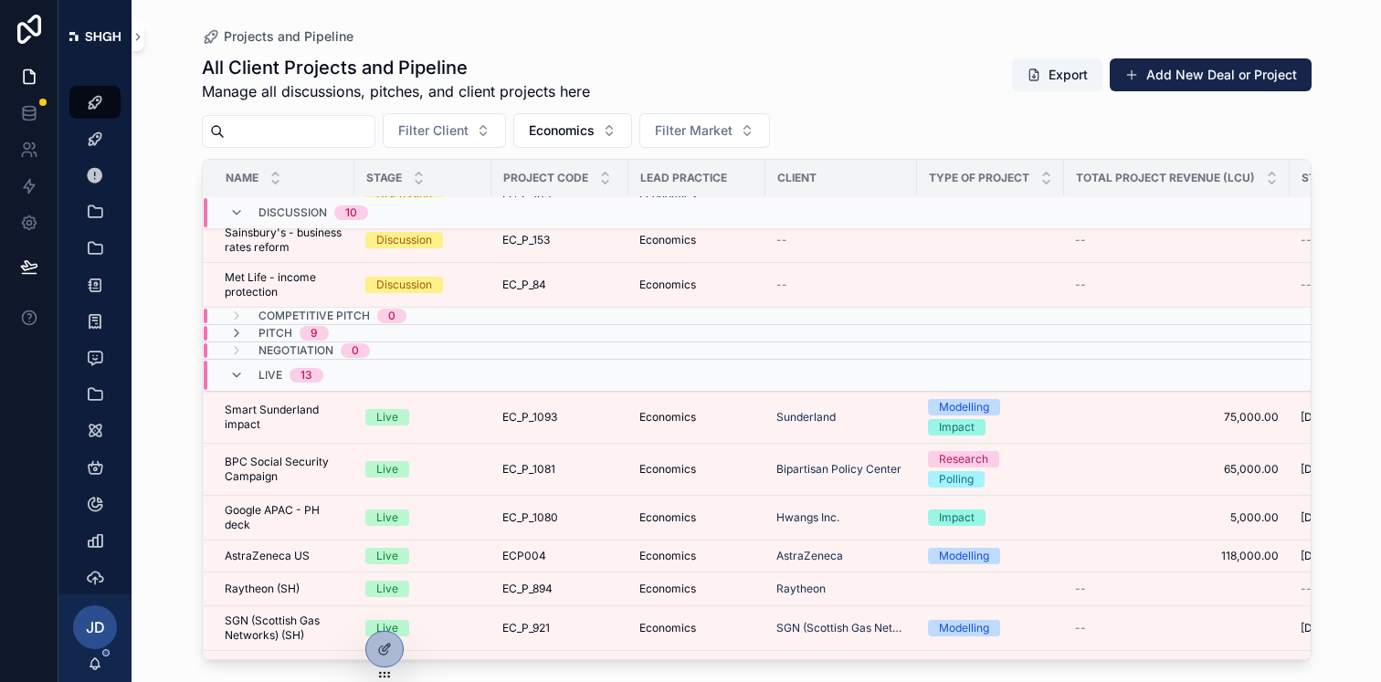
click at [281, 341] on span "Pitch" at bounding box center [275, 333] width 34 height 15
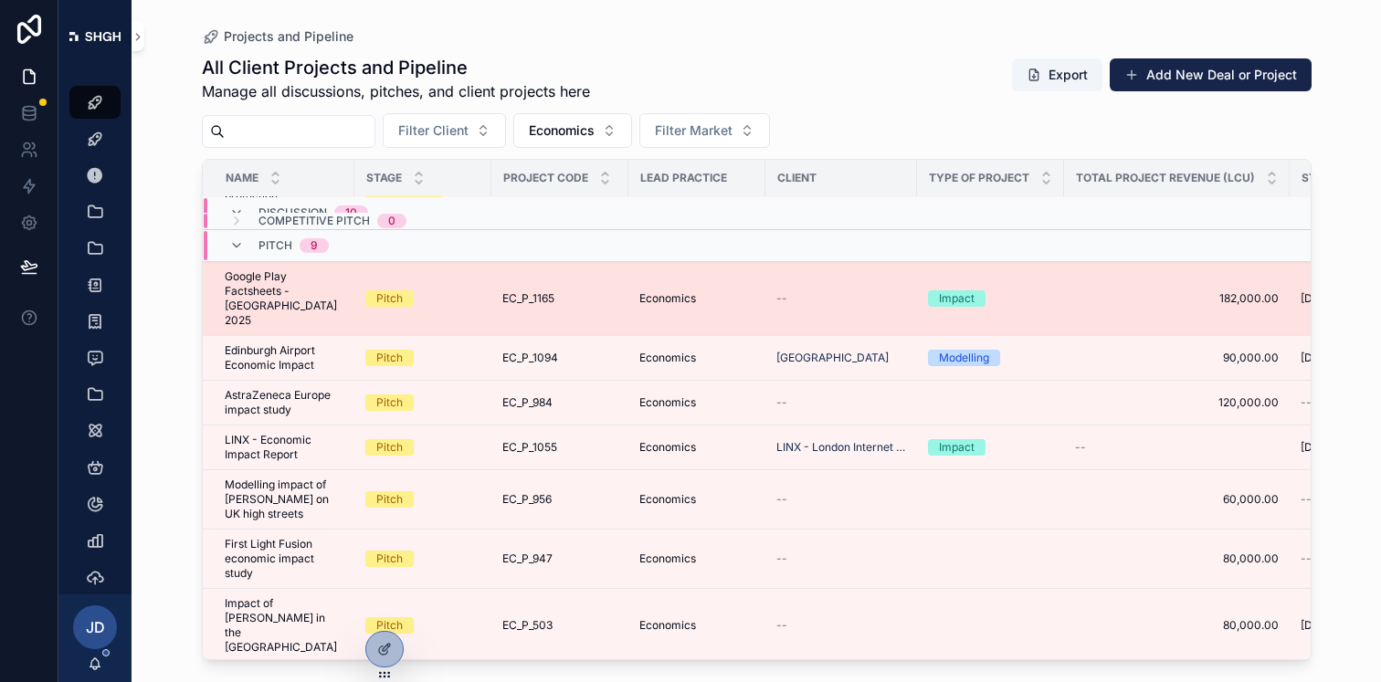
scroll to position [497, 0]
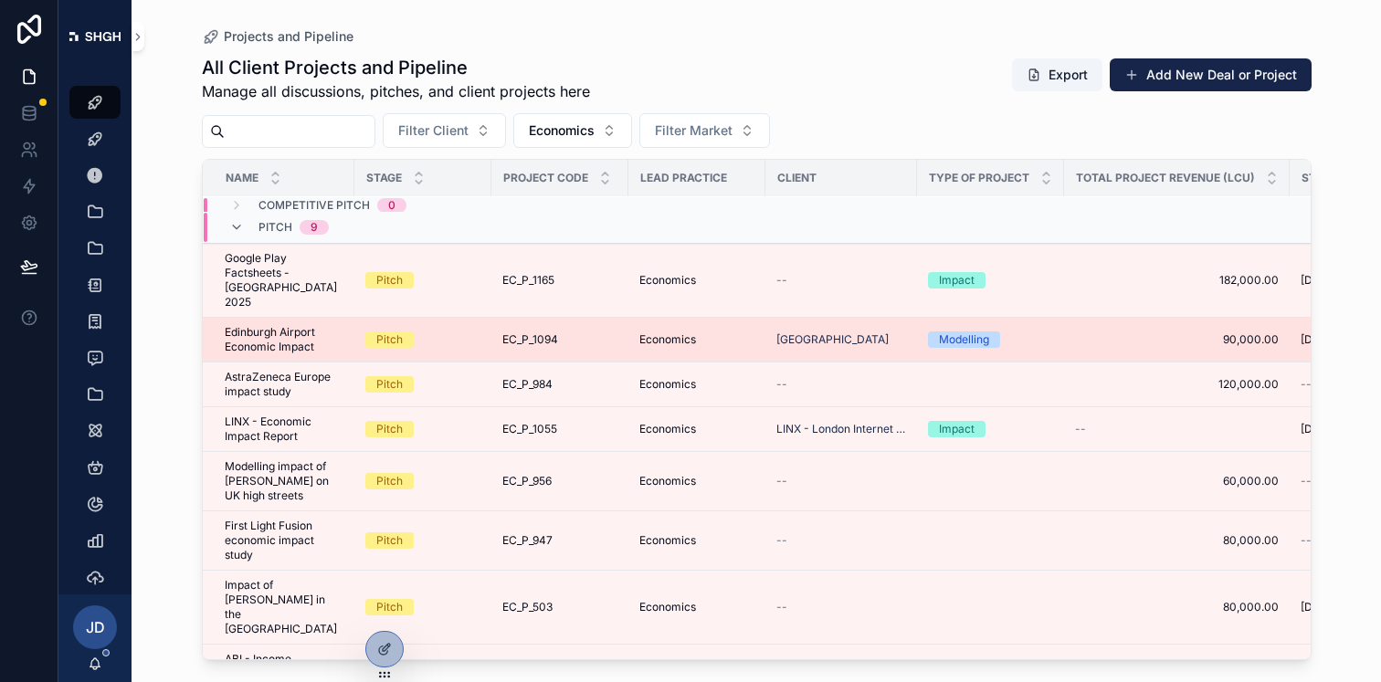
click at [310, 339] on span "Edinburgh Airport Economic Impact" at bounding box center [284, 339] width 119 height 29
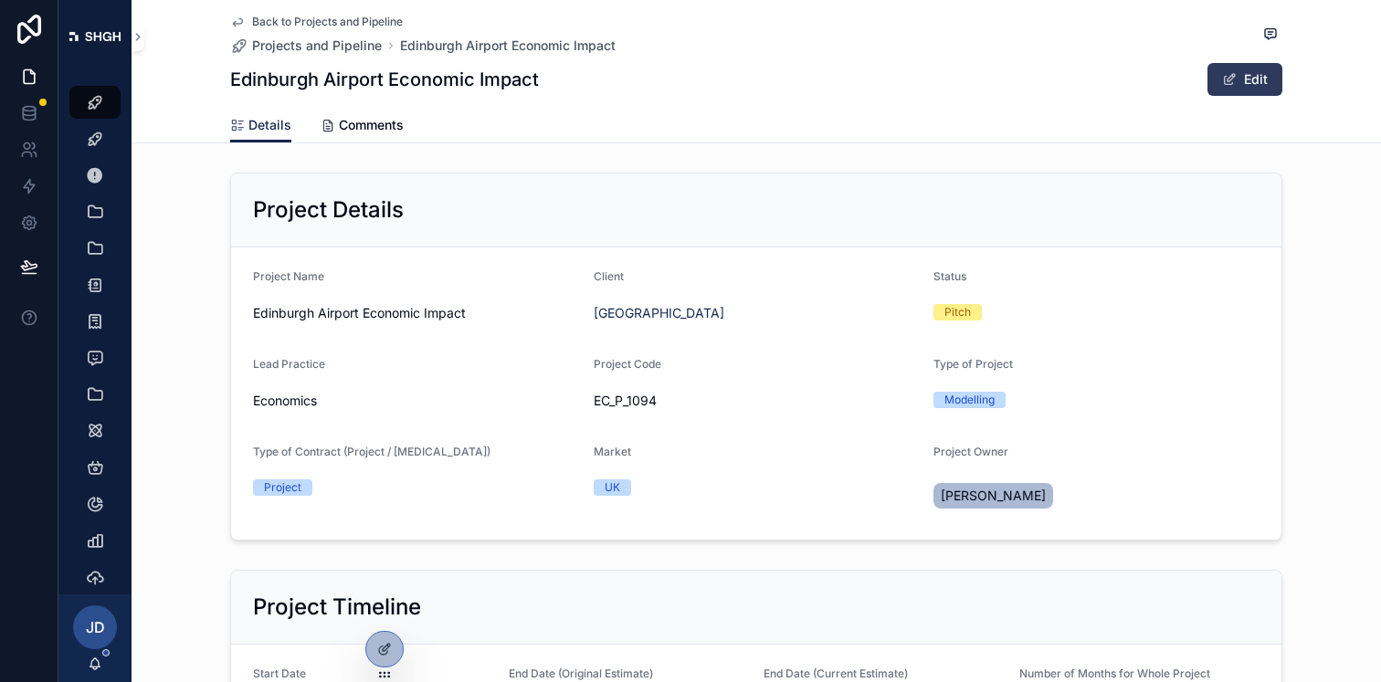
click at [1253, 81] on button "Edit" at bounding box center [1244, 79] width 75 height 33
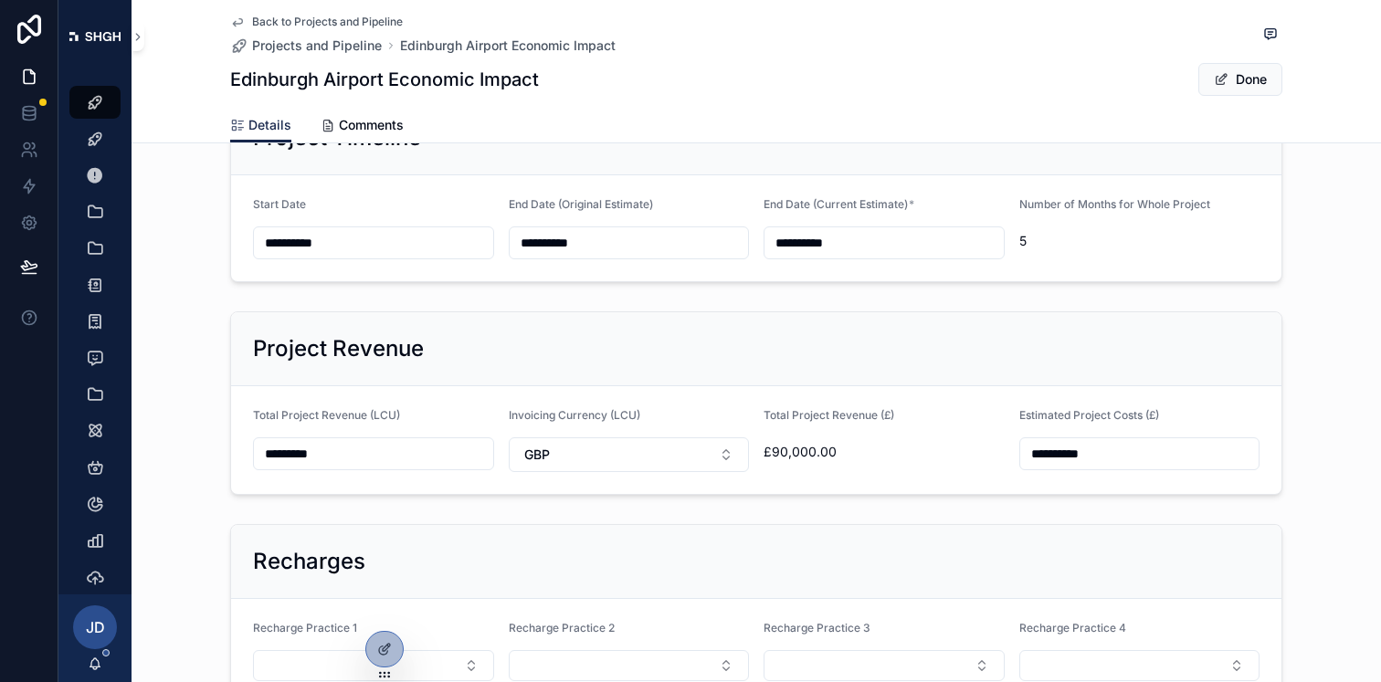
scroll to position [224, 0]
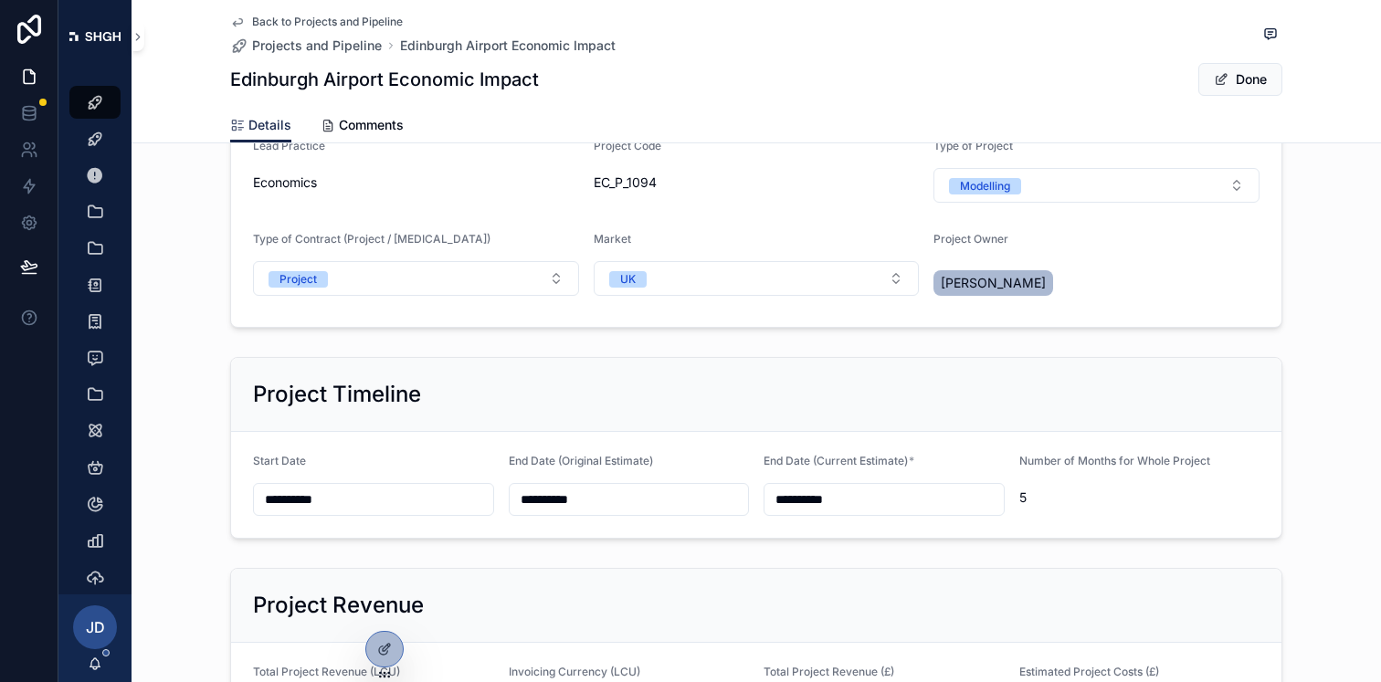
click at [281, 501] on input "**********" at bounding box center [373, 500] width 239 height 26
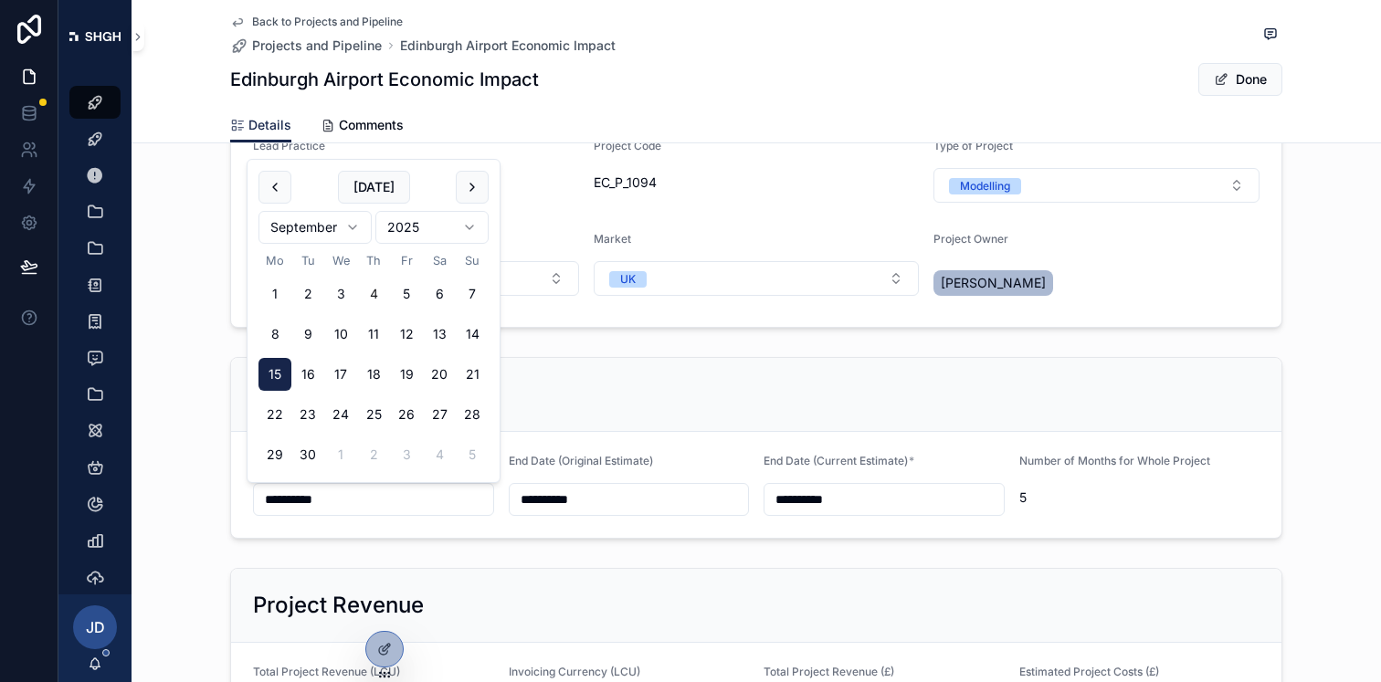
click at [358, 217] on html "**********" at bounding box center [690, 341] width 1381 height 682
click at [403, 456] on button "31" at bounding box center [406, 454] width 33 height 33
type input "**********"
click at [995, 395] on div "Project Timeline" at bounding box center [756, 394] width 1007 height 29
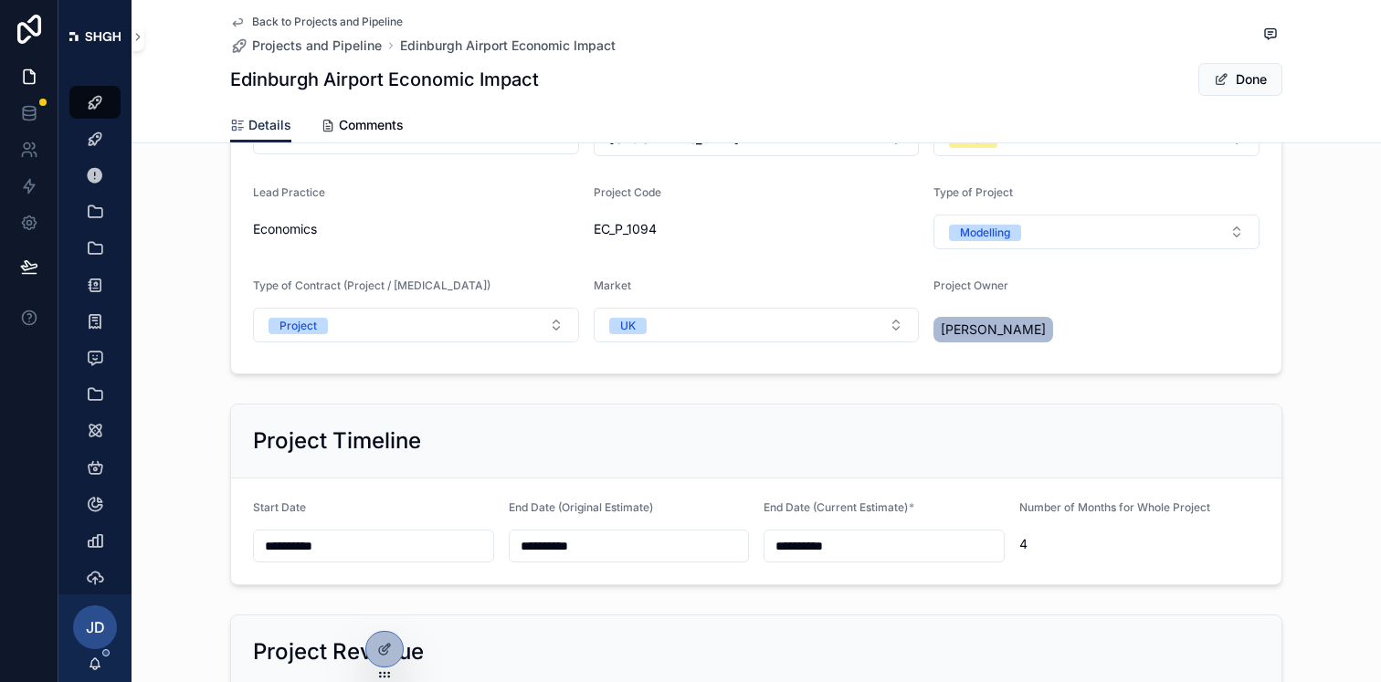
scroll to position [0, 0]
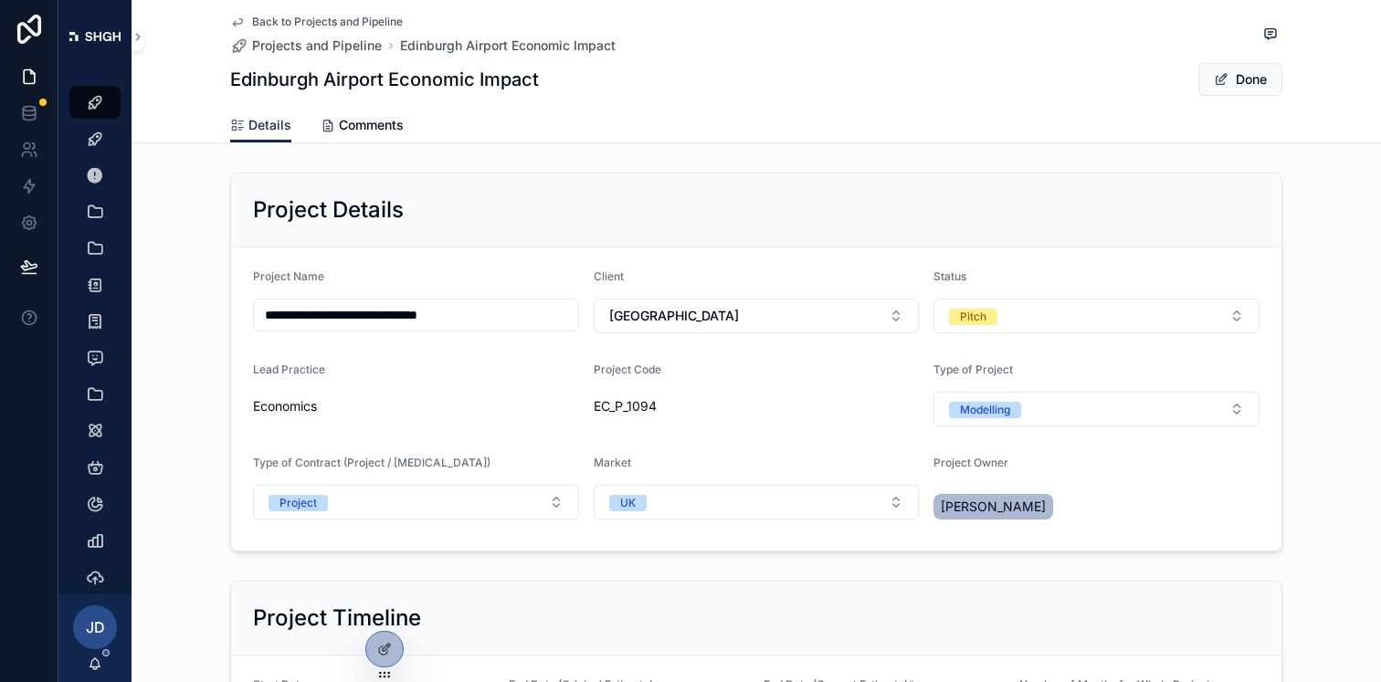
click at [1243, 100] on div "Back to Projects and Pipeline Projects and Pipeline [GEOGRAPHIC_DATA] Economic …" at bounding box center [756, 54] width 1052 height 108
click at [1248, 90] on button "Done" at bounding box center [1240, 79] width 84 height 33
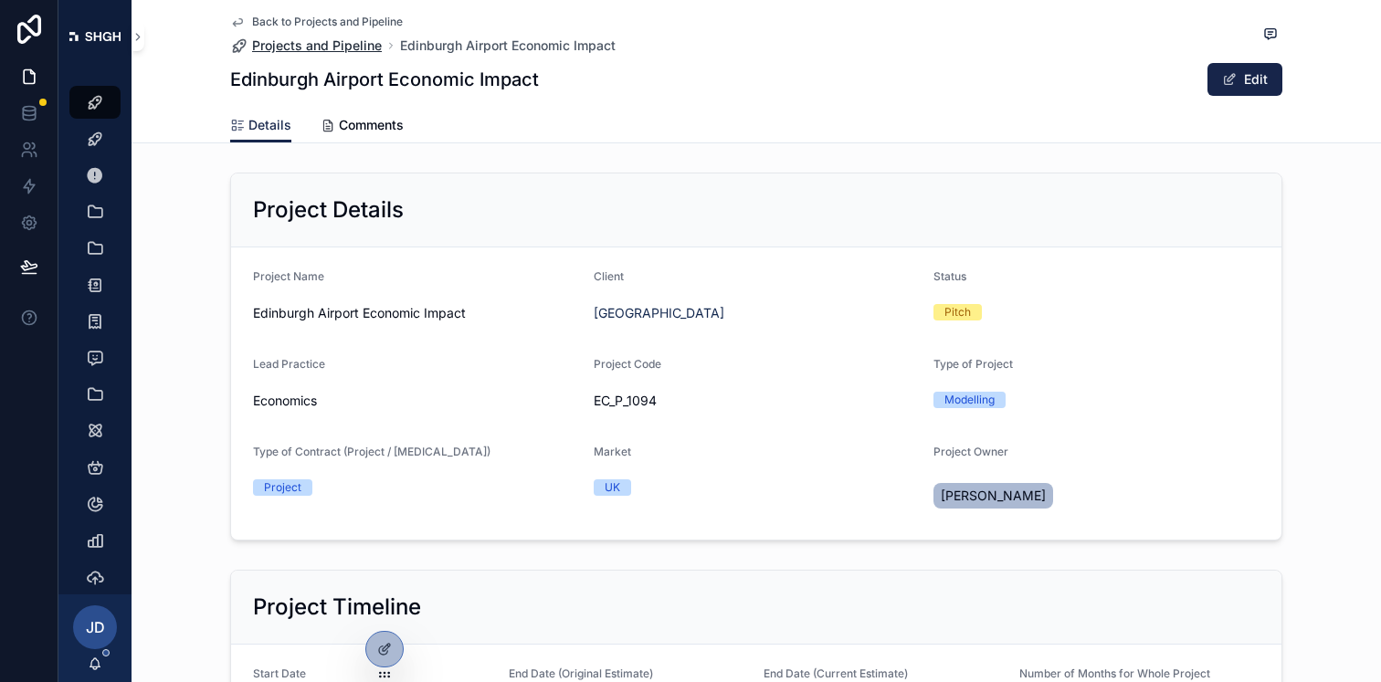
click at [364, 47] on span "Projects and Pipeline" at bounding box center [317, 46] width 130 height 18
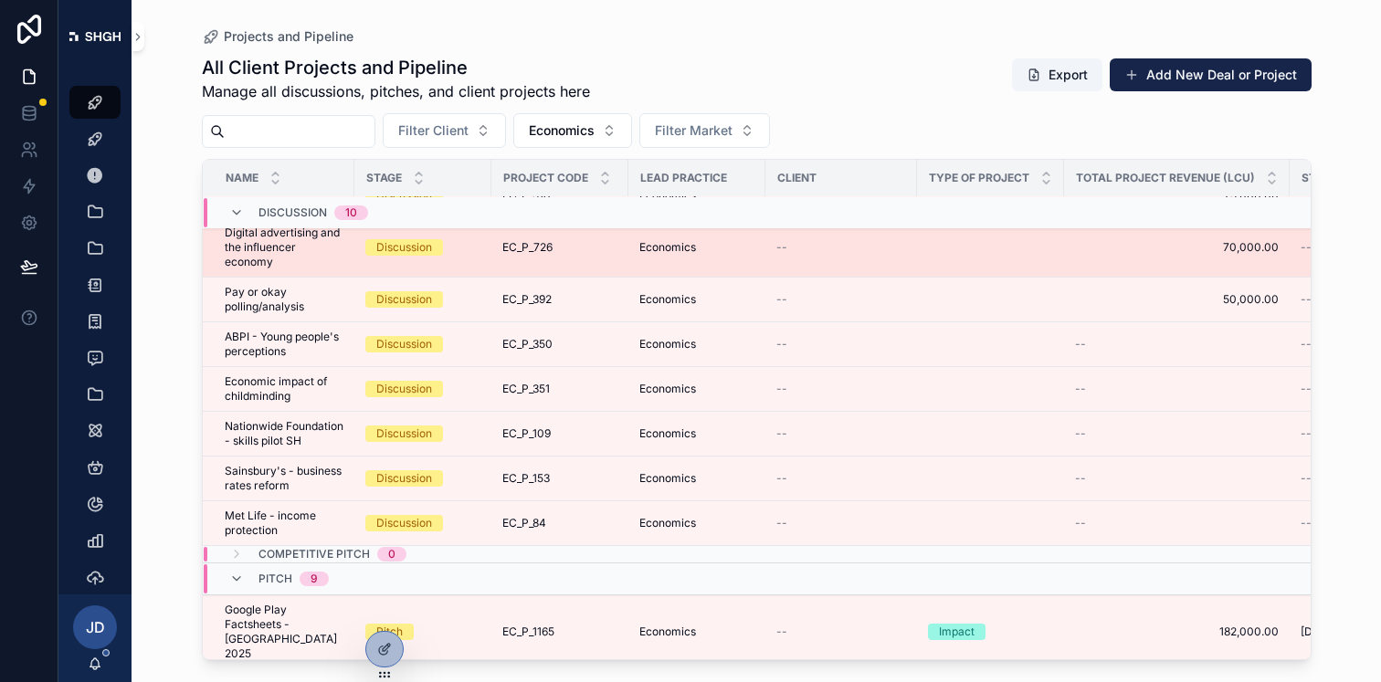
scroll to position [323, 0]
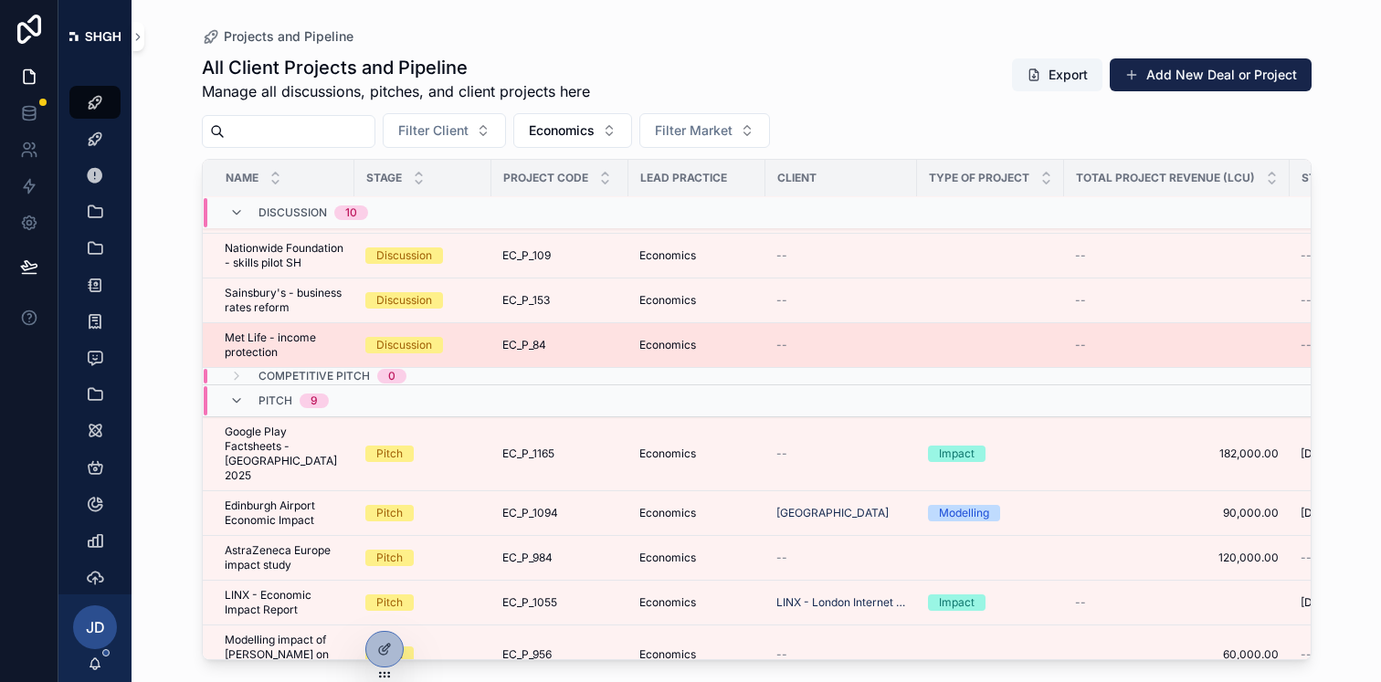
click at [321, 360] on span "Met Life - income protection" at bounding box center [284, 345] width 119 height 29
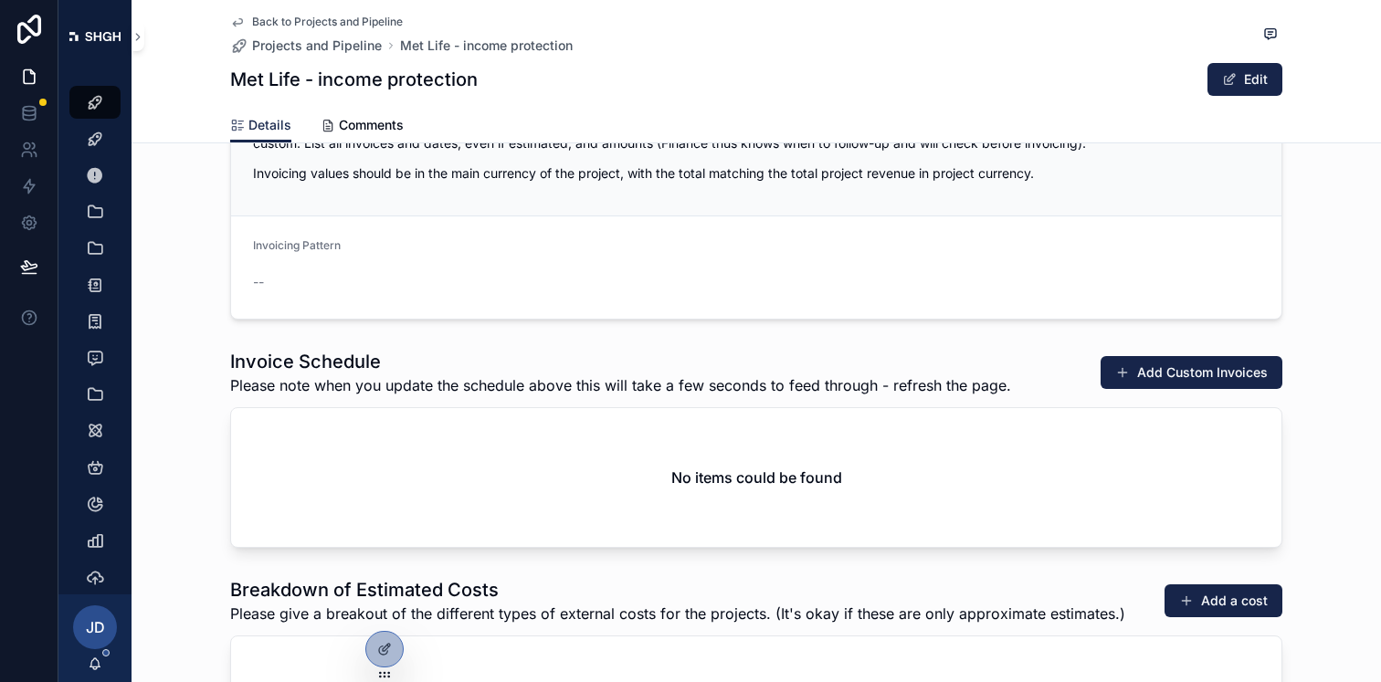
scroll to position [1598, 0]
